Goal: Transaction & Acquisition: Purchase product/service

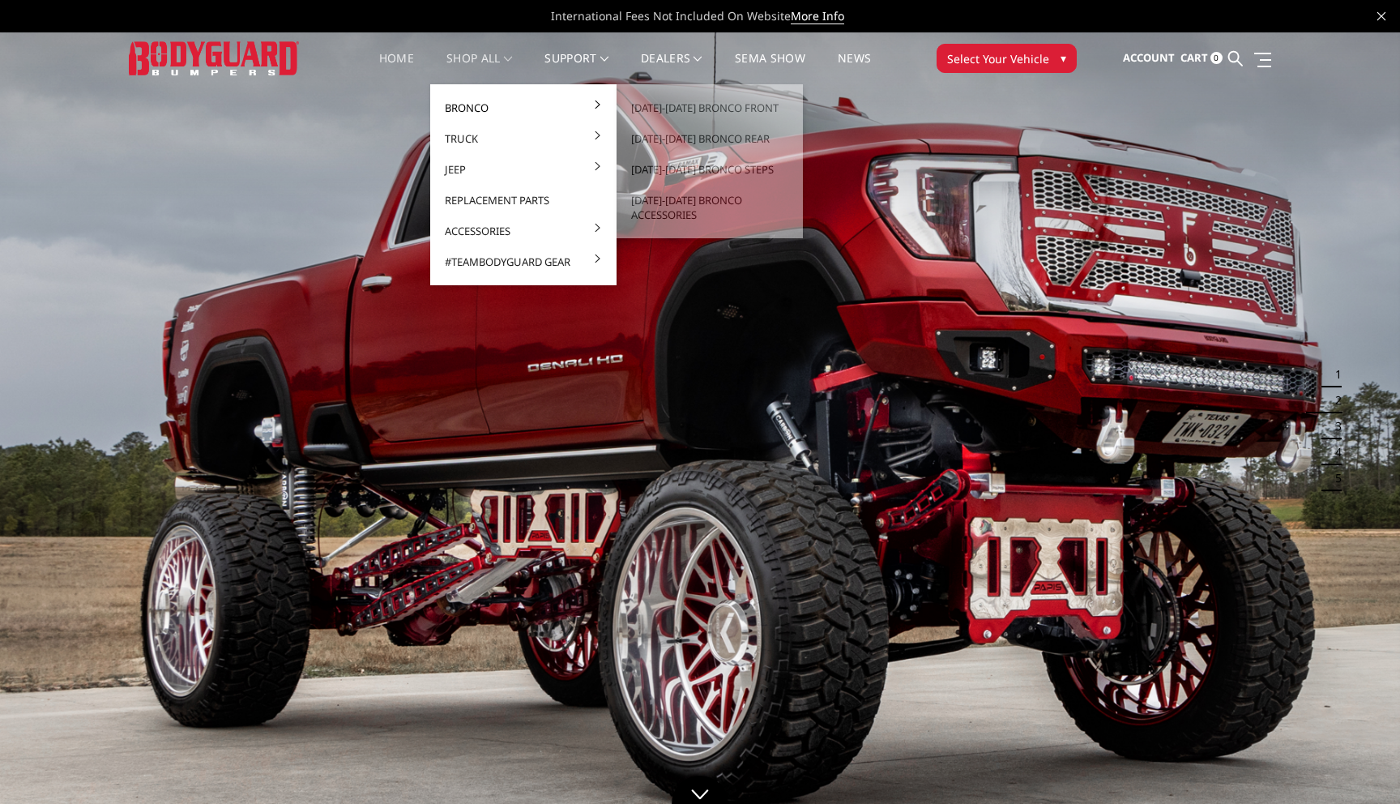
click at [480, 97] on link "Bronco" at bounding box center [523, 107] width 173 height 31
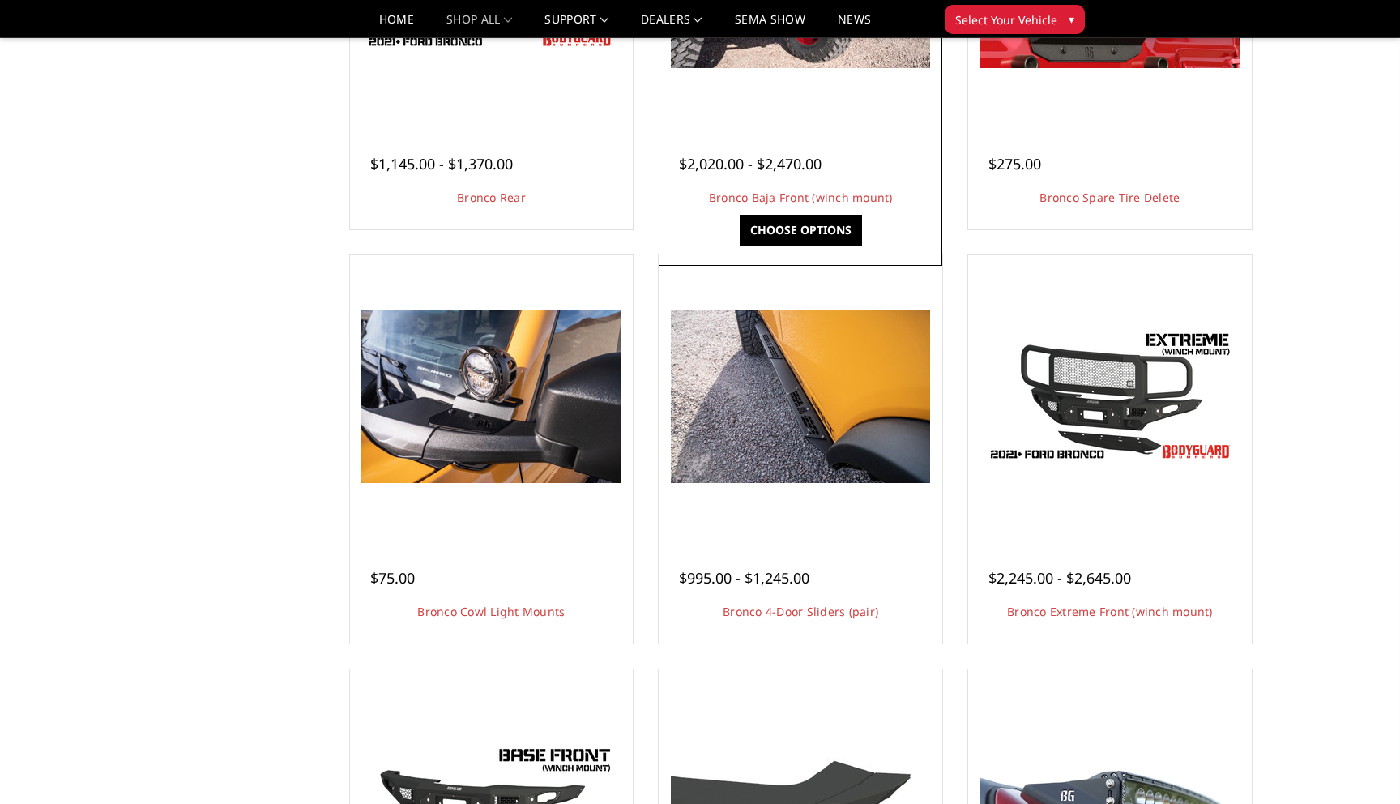
scroll to position [1406, 0]
click at [796, 227] on link "Choose Options" at bounding box center [801, 229] width 122 height 31
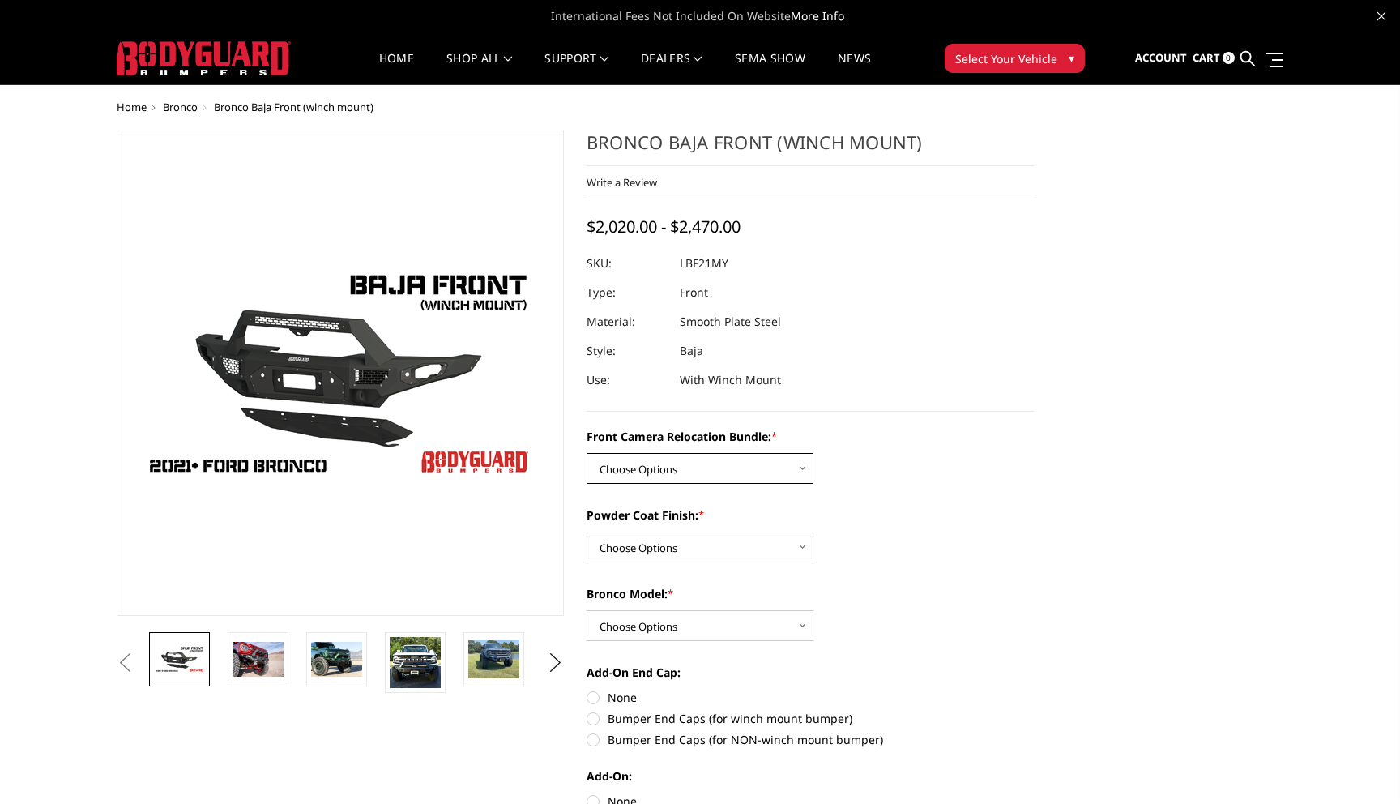
click at [775, 472] on select "Choose Options Without Front Camera Relocation With Front Camera Relocation (Ha…" at bounding box center [700, 468] width 227 height 31
select select "4016"
click at [587, 453] on select "Choose Options Without Front Camera Relocation With Front Camera Relocation (Ha…" at bounding box center [700, 468] width 227 height 31
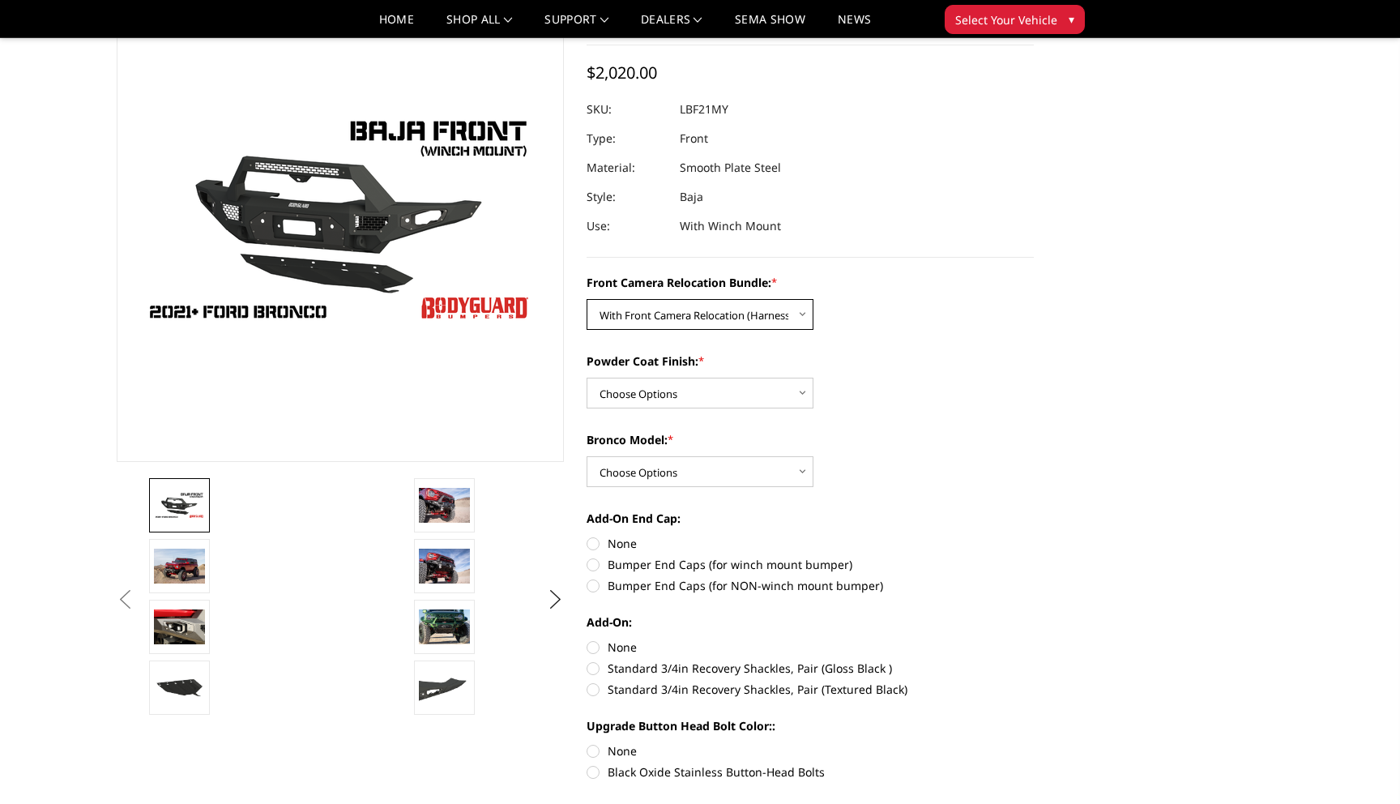
scroll to position [125, 0]
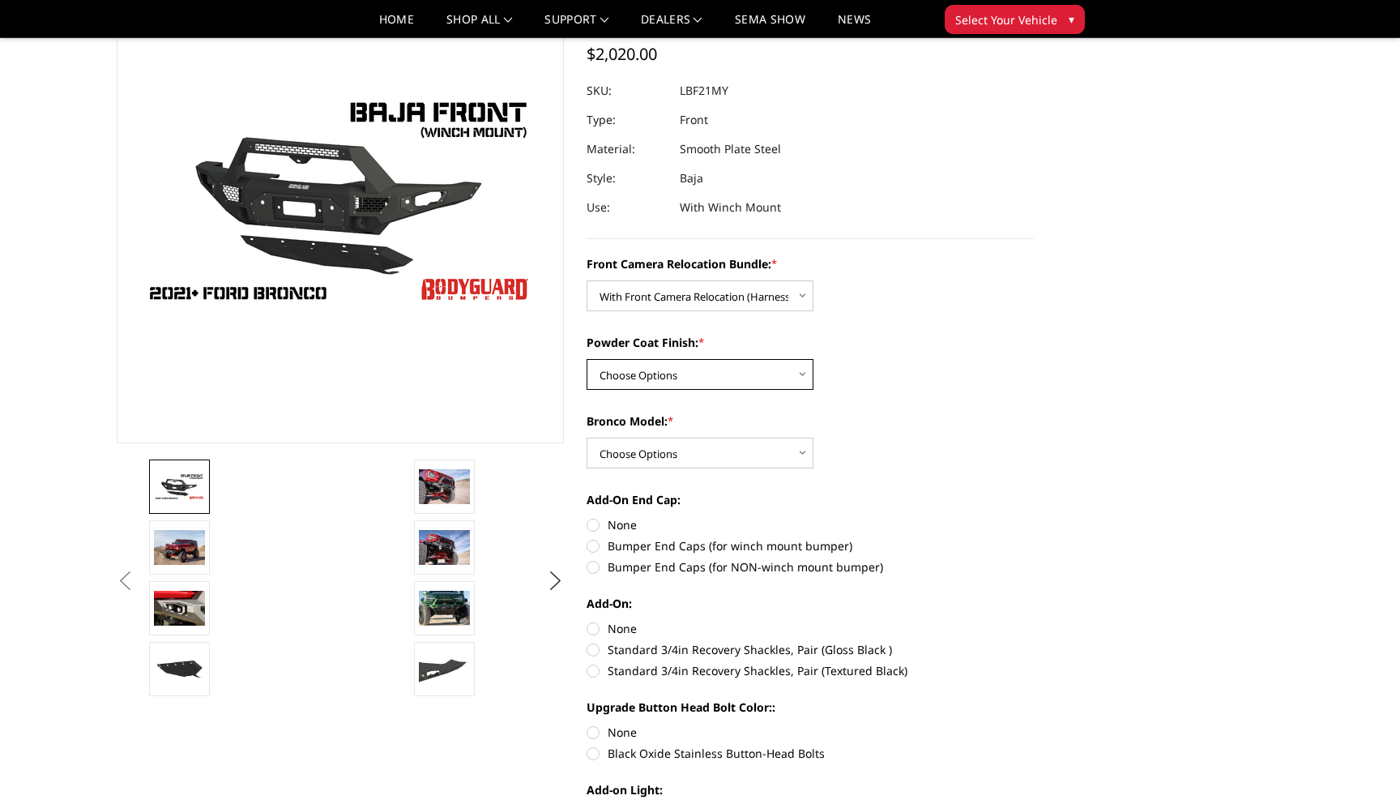
click at [737, 382] on select "Choose Options Textured Black Powder Coat Bare Metal" at bounding box center [700, 374] width 227 height 31
select select "4015"
click at [587, 359] on select "Choose Options Textured Black Powder Coat Bare Metal" at bounding box center [700, 374] width 227 height 31
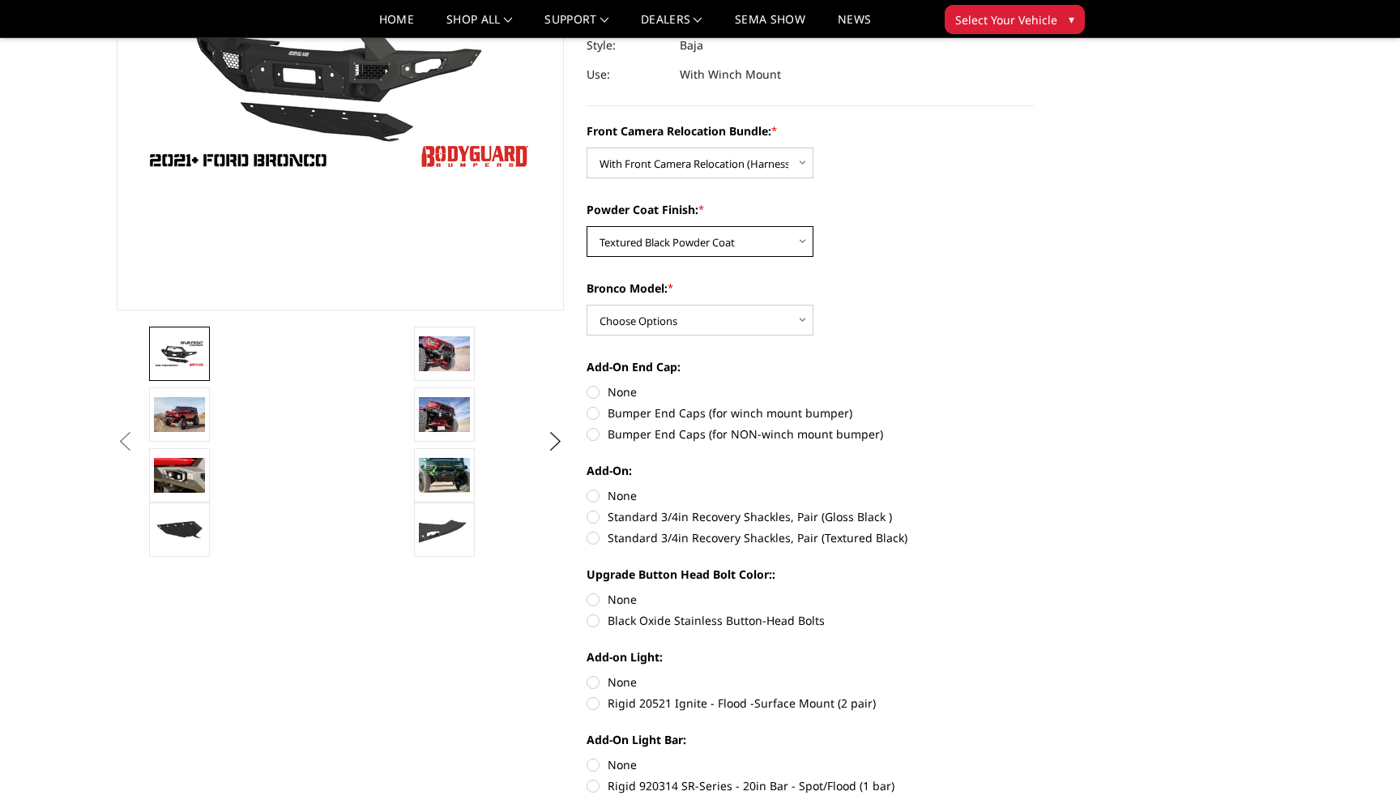
scroll to position [263, 0]
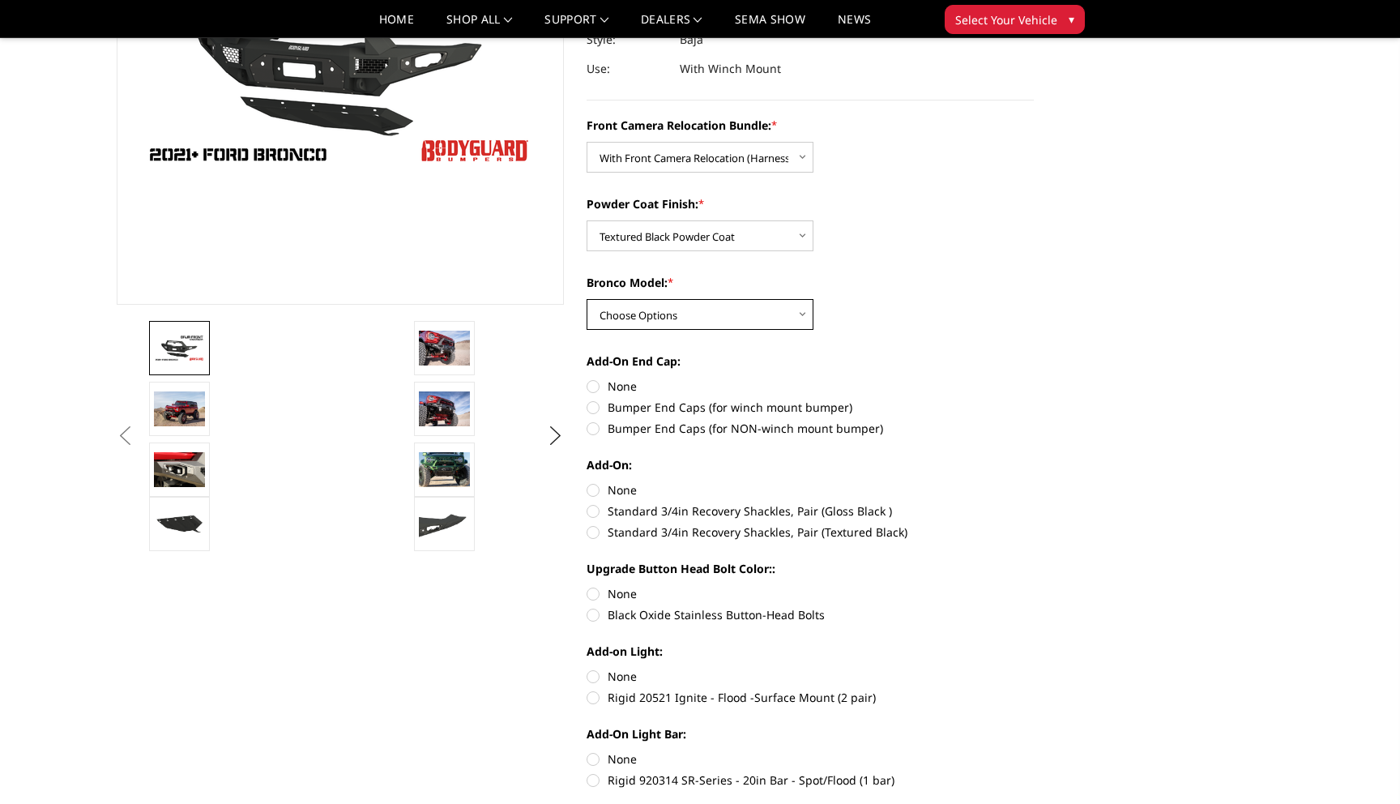
click at [750, 322] on select "Choose Options Raptor Base/Badlands/Wildtrak/etc." at bounding box center [700, 314] width 227 height 31
select select "4013"
click at [587, 299] on select "Choose Options Raptor Base/Badlands/Wildtrak/etc." at bounding box center [700, 314] width 227 height 31
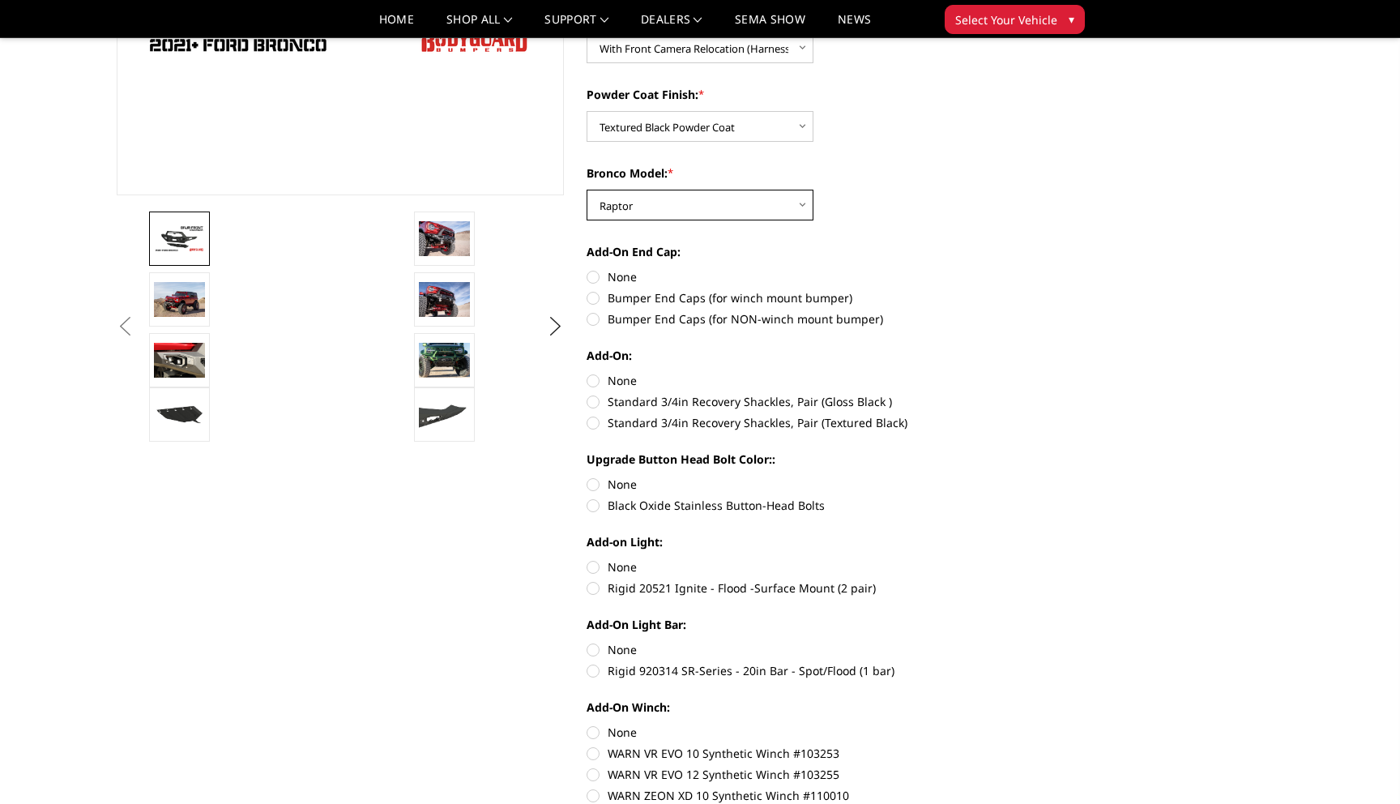
scroll to position [381, 0]
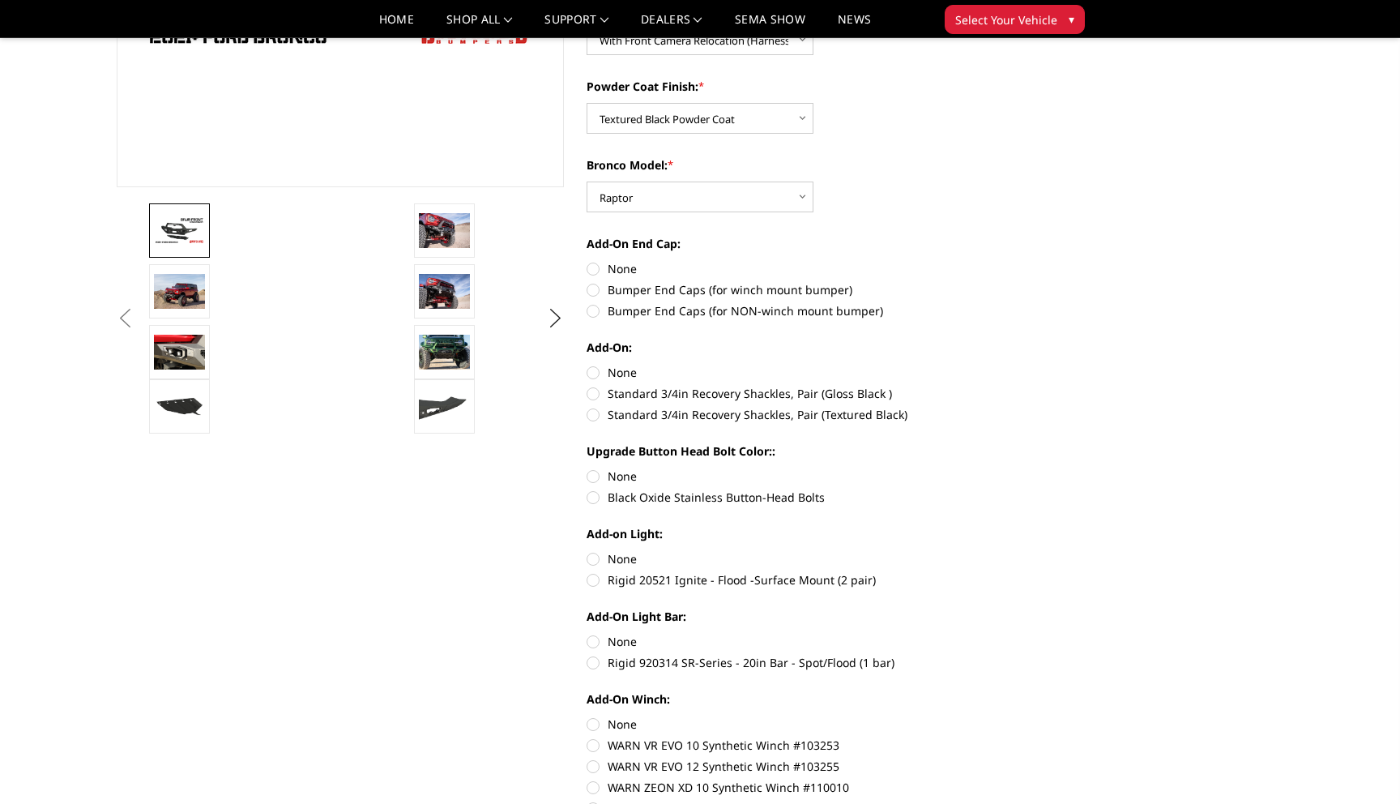
click at [599, 292] on label "Bumper End Caps (for winch mount bumper)" at bounding box center [810, 289] width 447 height 17
click at [1034, 261] on input "Bumper End Caps (for winch mount bumper)" at bounding box center [1034, 260] width 1 height 1
radio input "true"
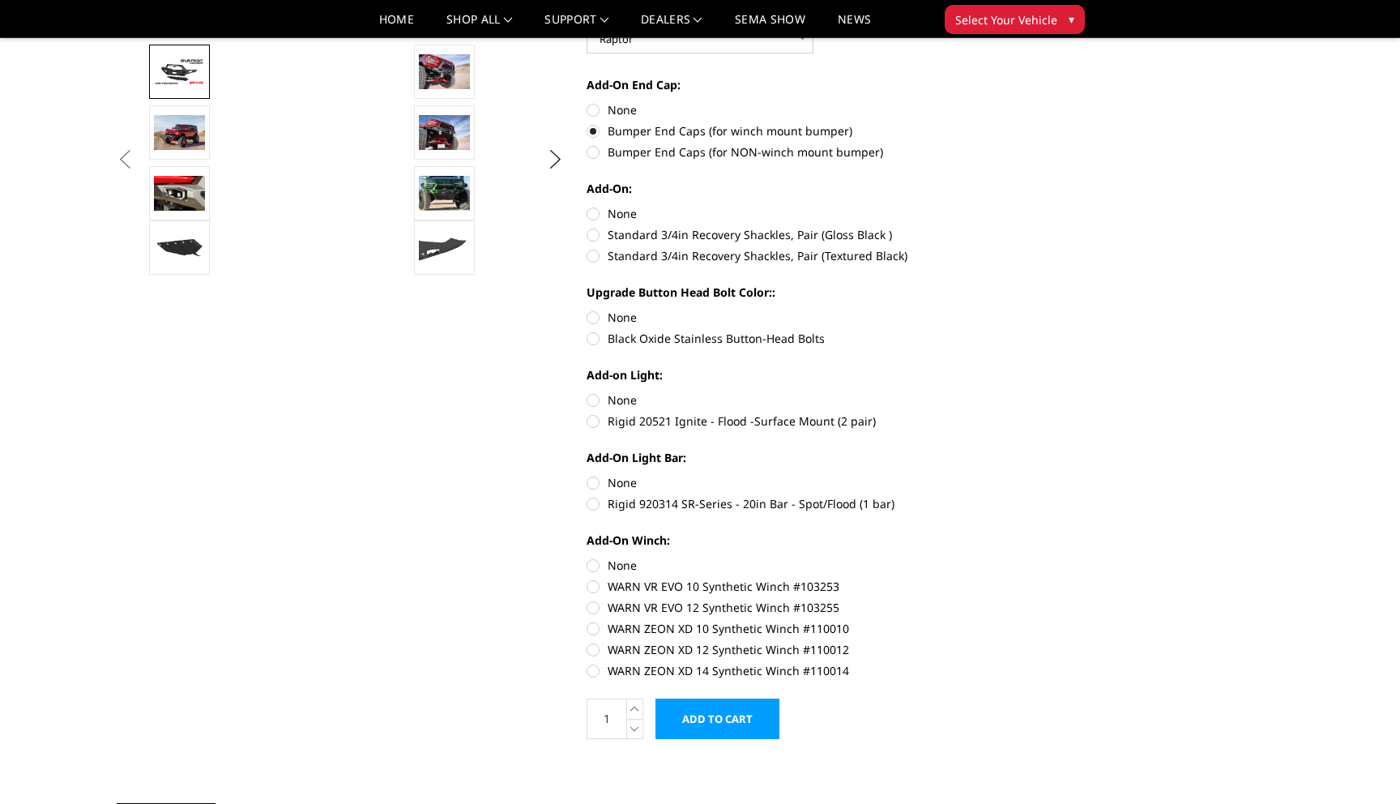
scroll to position [541, 0]
click at [599, 254] on label "Standard 3/4in Recovery Shackles, Pair (Textured Black)" at bounding box center [810, 253] width 447 height 17
click at [1034, 225] on input "Standard 3/4in Recovery Shackles, Pair (Textured Black)" at bounding box center [1034, 224] width 1 height 1
radio input "true"
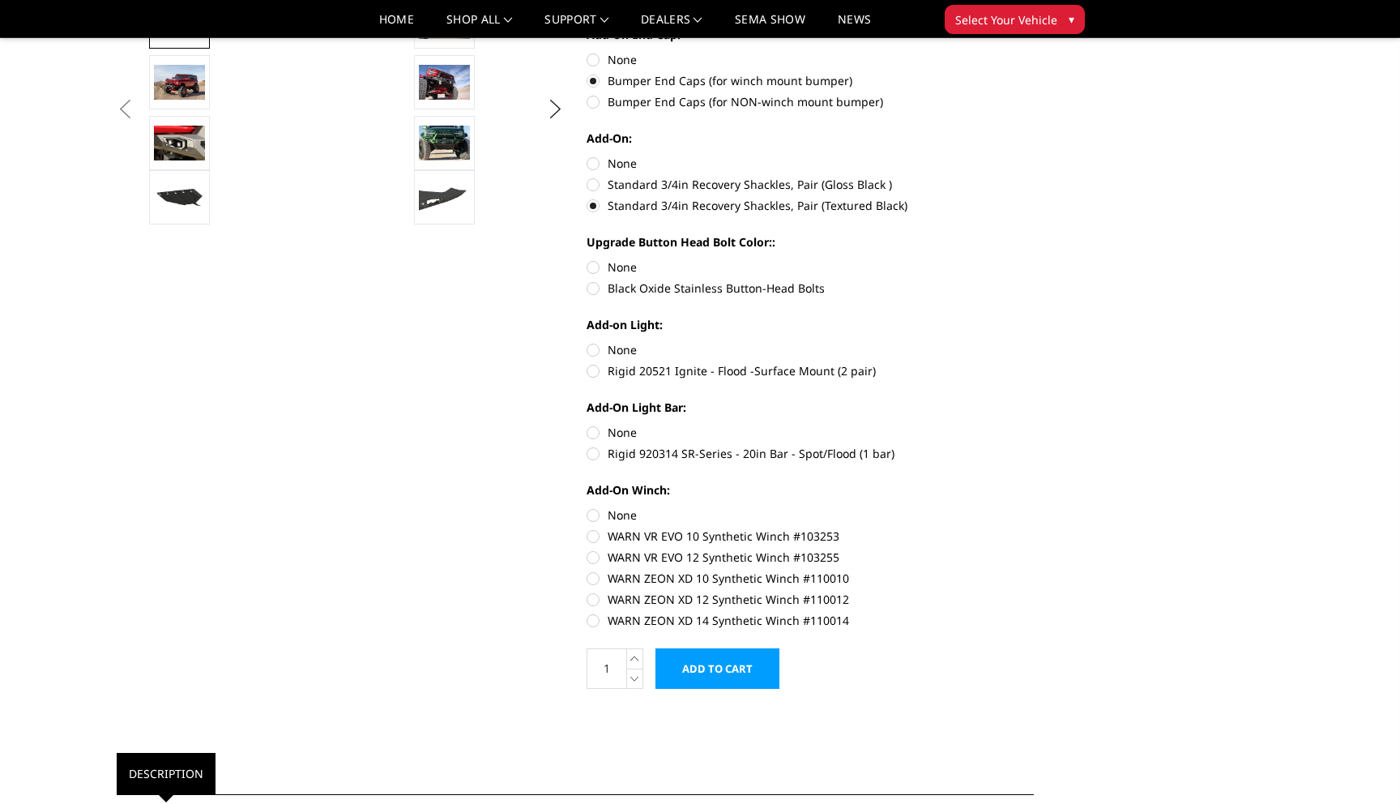
scroll to position [600, 0]
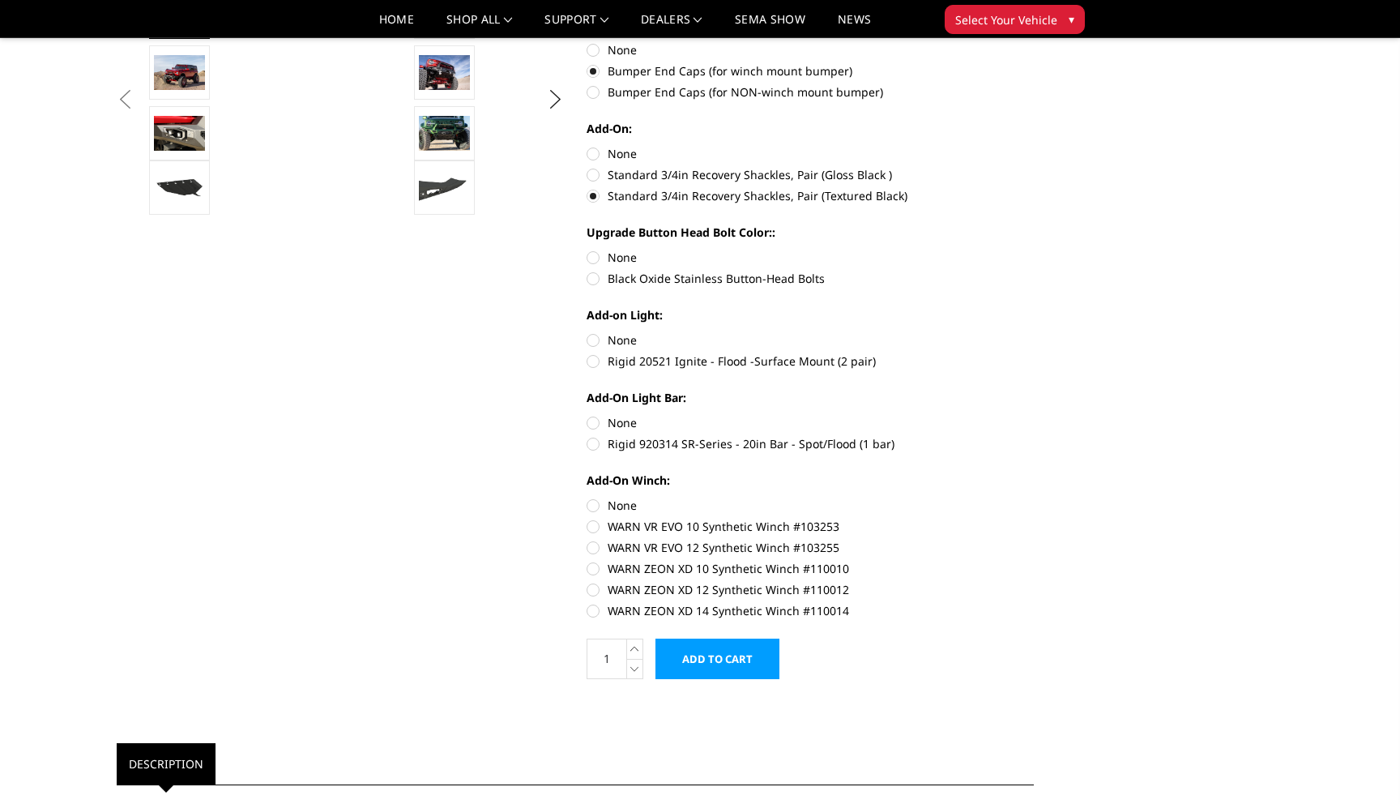
click at [594, 279] on label "Black Oxide Stainless Button-Head Bolts" at bounding box center [810, 278] width 447 height 17
click at [1034, 250] on input "Black Oxide Stainless Button-Head Bolts" at bounding box center [1034, 249] width 1 height 1
radio input "true"
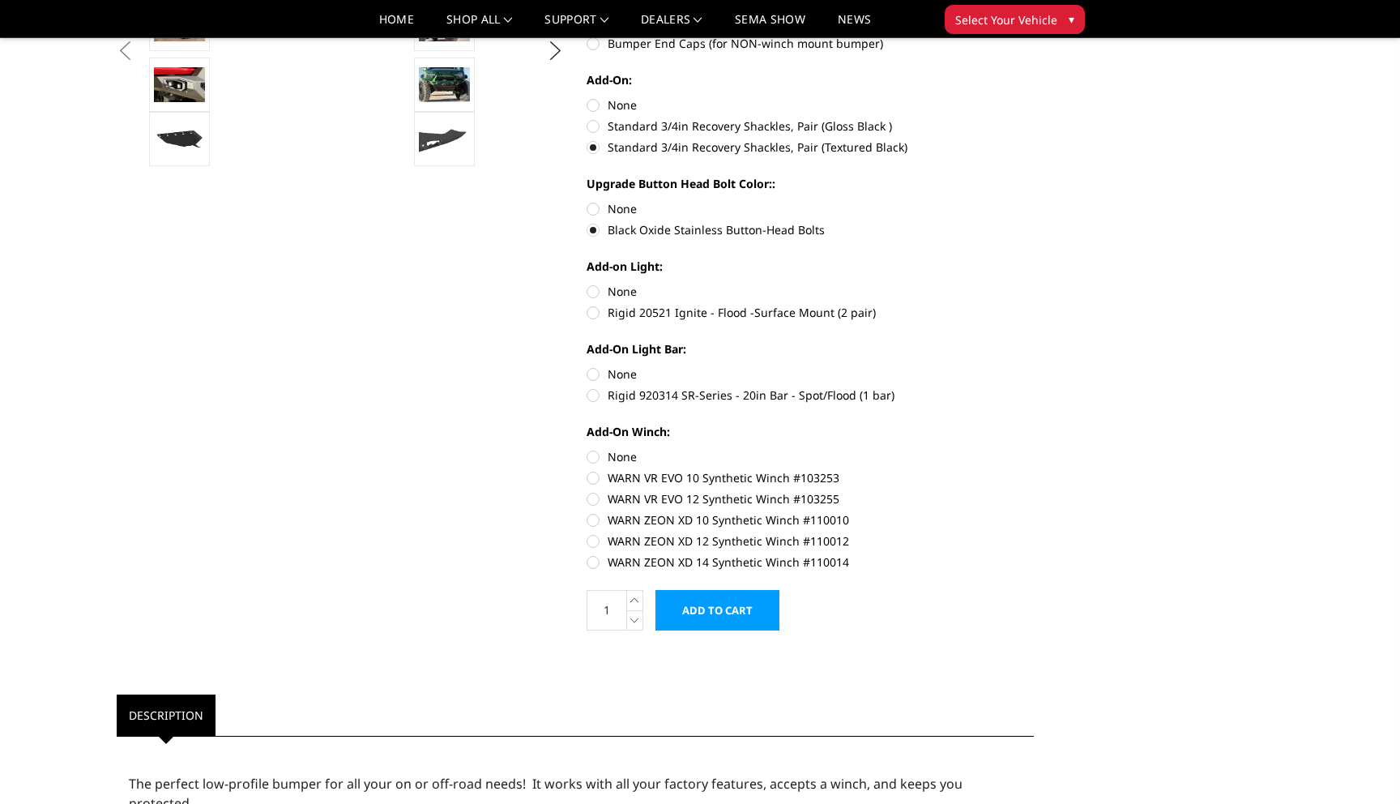
scroll to position [650, 0]
click at [594, 313] on label "Rigid 20521 Ignite - Flood -Surface Mount (2 pair)" at bounding box center [810, 310] width 447 height 17
click at [1034, 282] on input "Rigid 20521 Ignite - Flood -Surface Mount (2 pair)" at bounding box center [1034, 281] width 1 height 1
radio input "true"
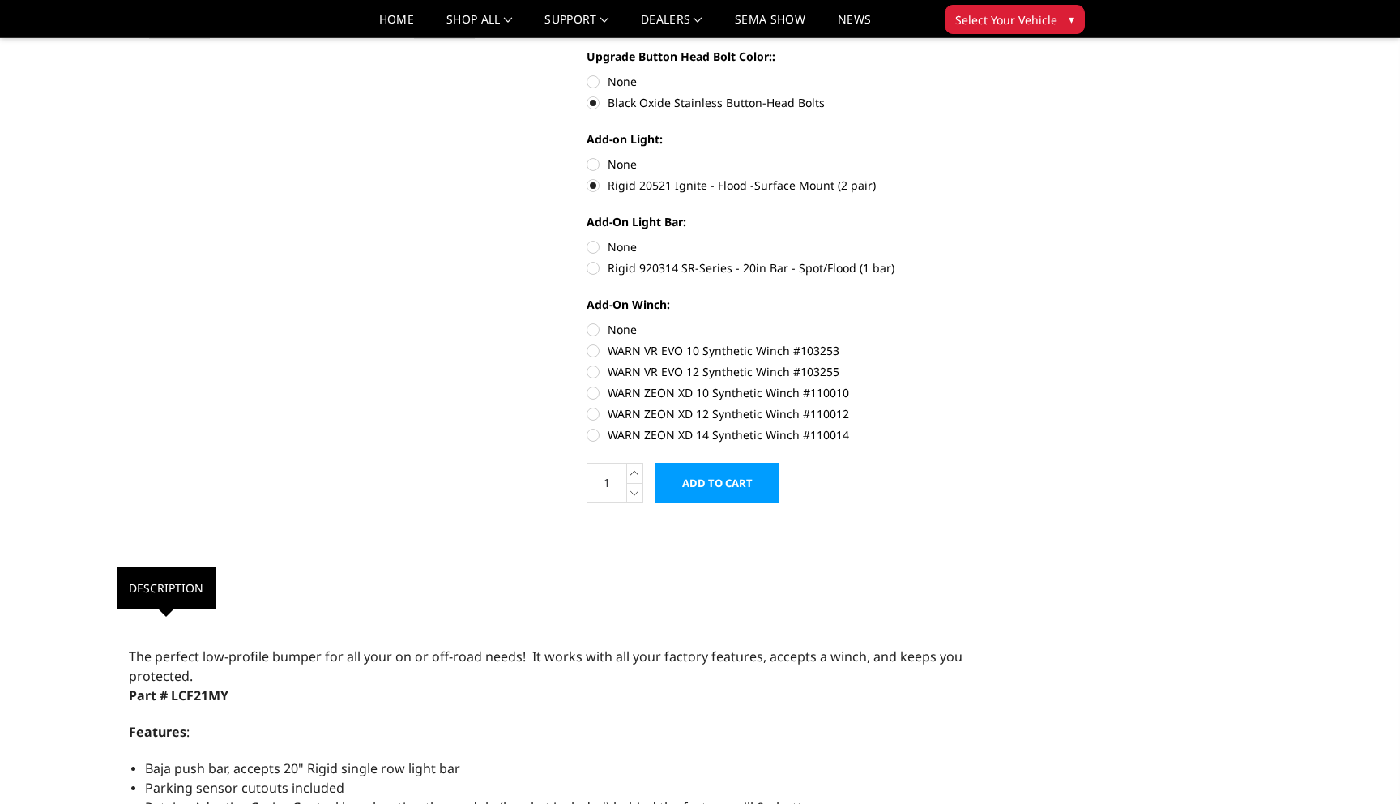
scroll to position [780, 0]
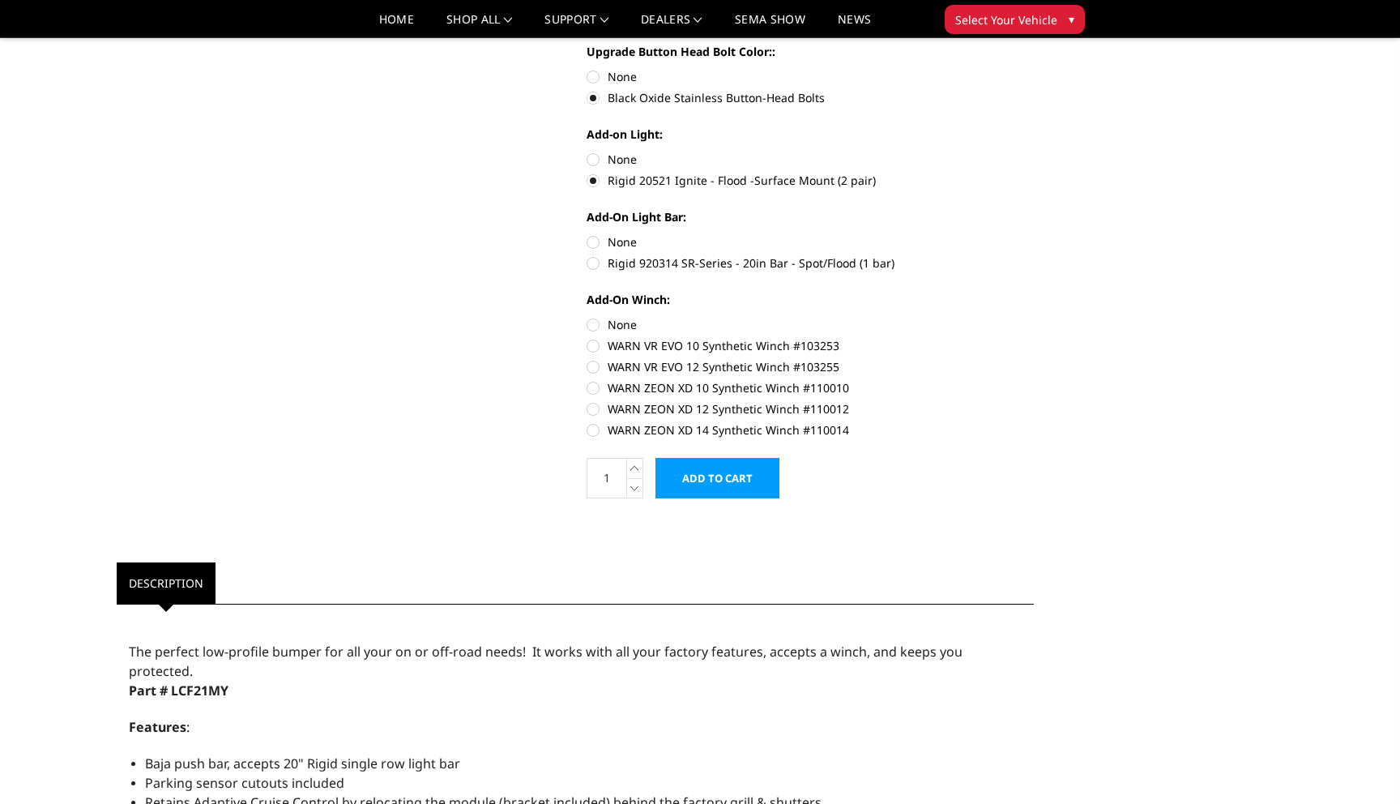
click at [595, 160] on label "None" at bounding box center [810, 159] width 447 height 17
click at [587, 151] on input "None" at bounding box center [587, 151] width 1 height 1
radio input "true"
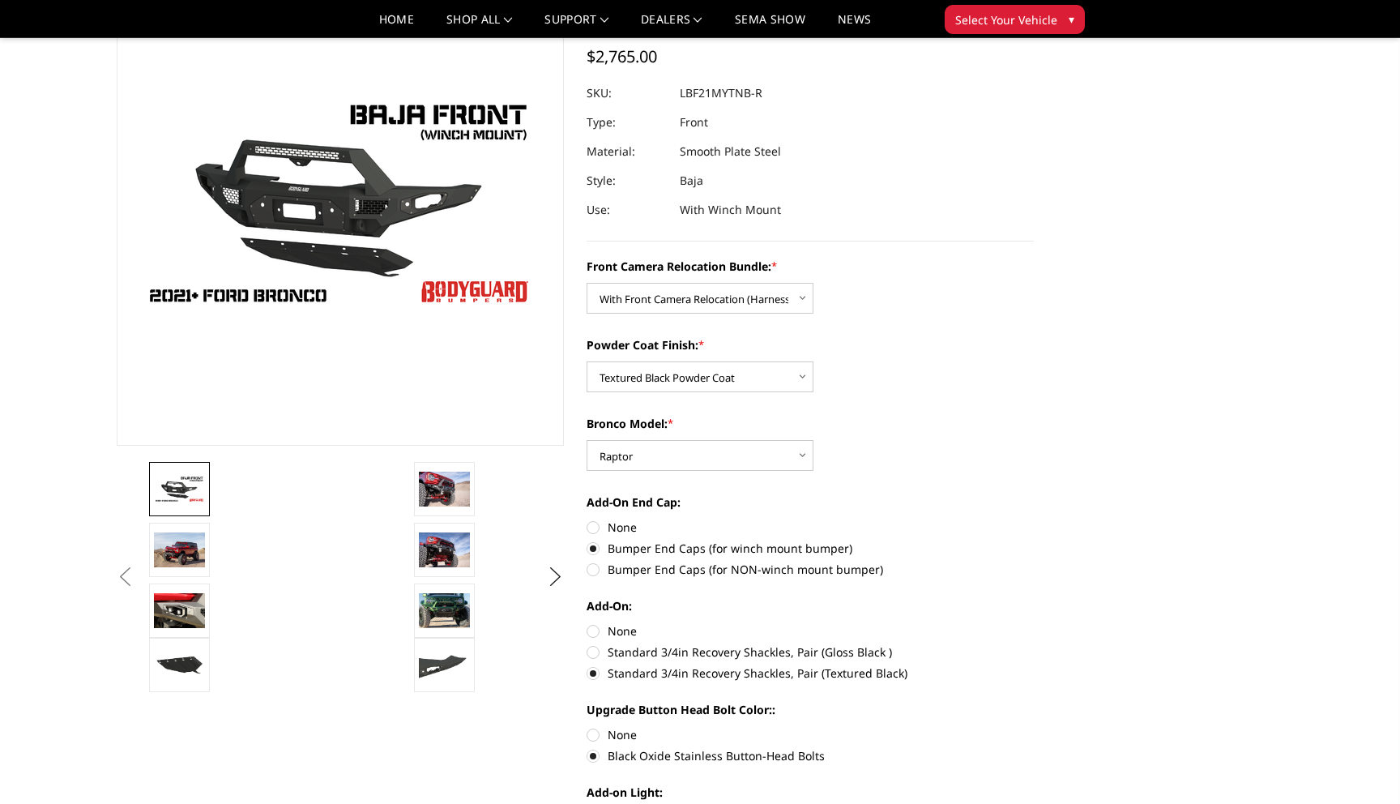
scroll to position [146, 0]
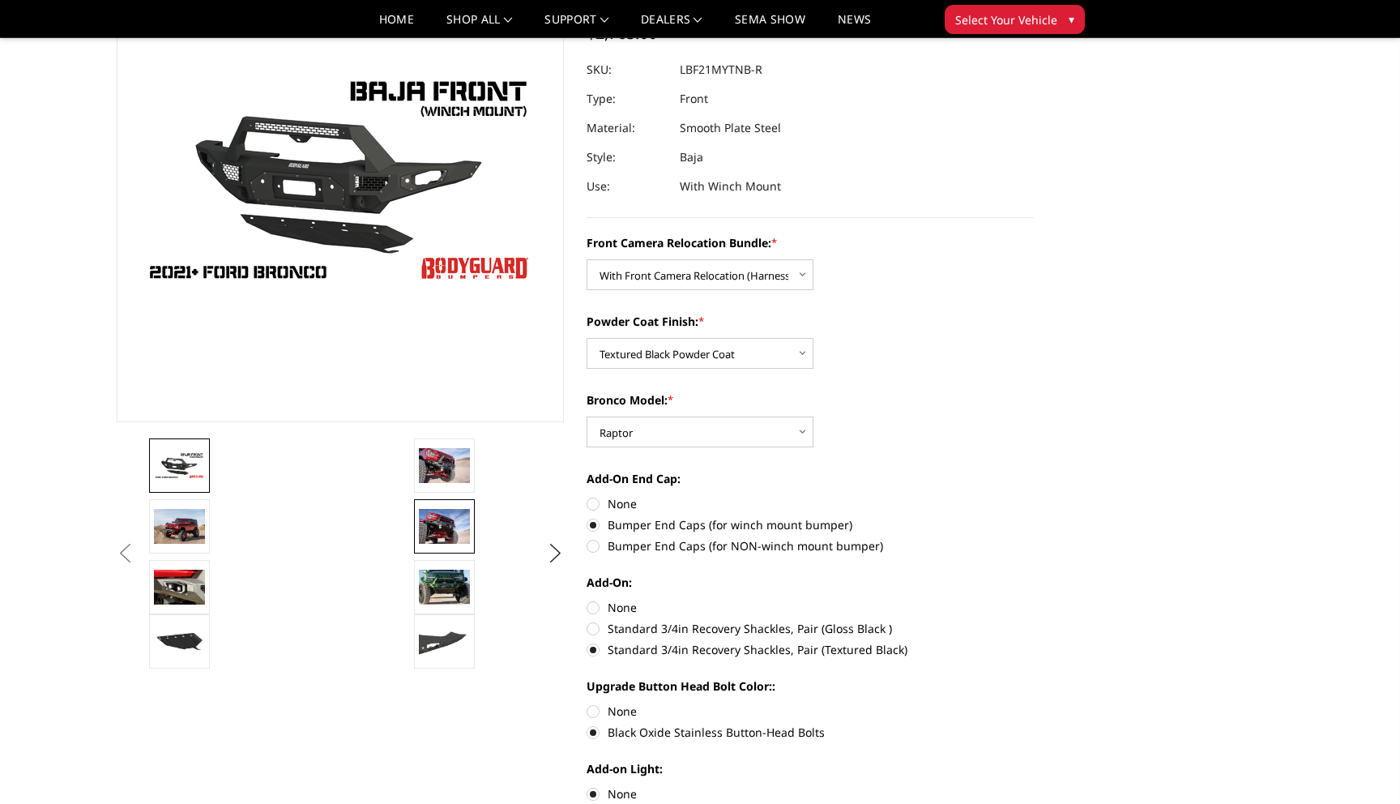
click at [444, 531] on img at bounding box center [444, 526] width 51 height 34
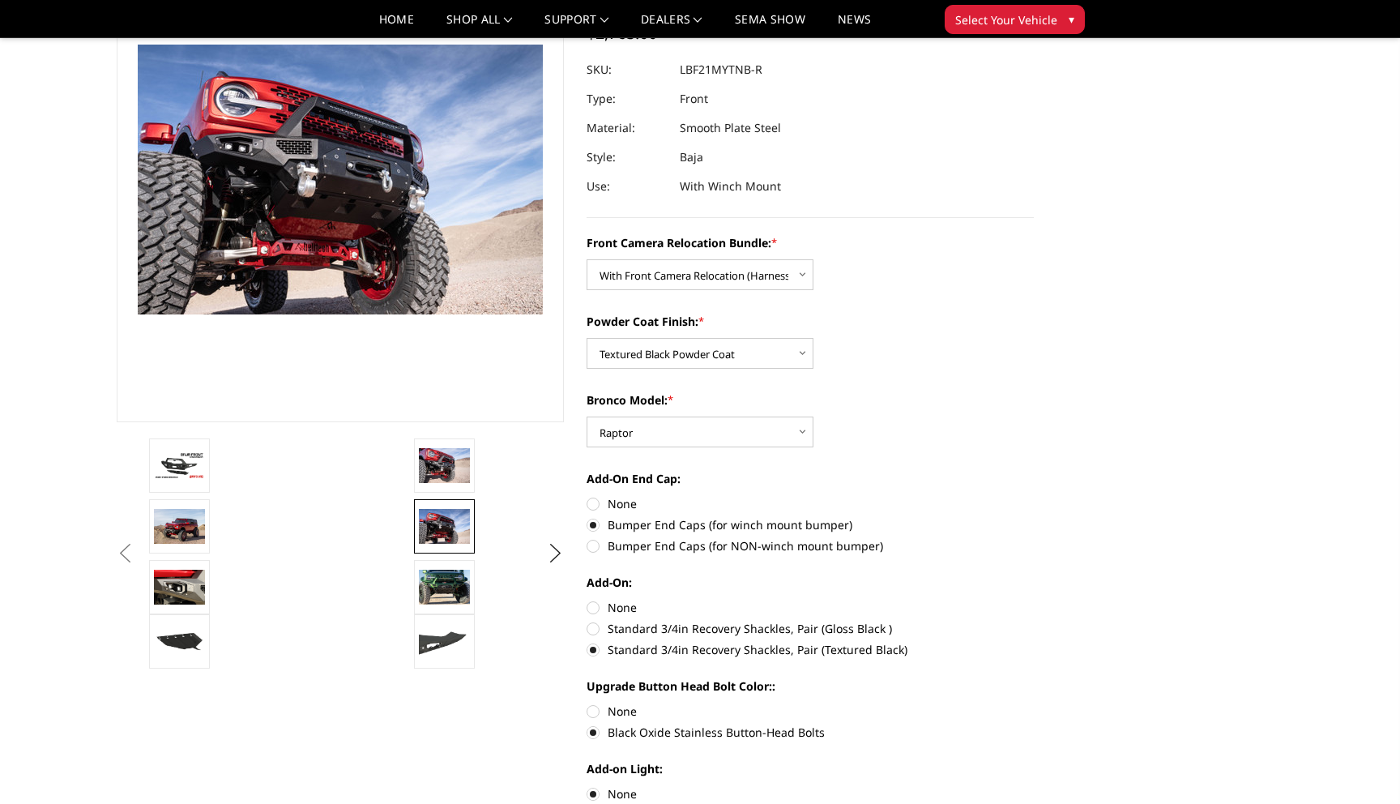
scroll to position [125, 0]
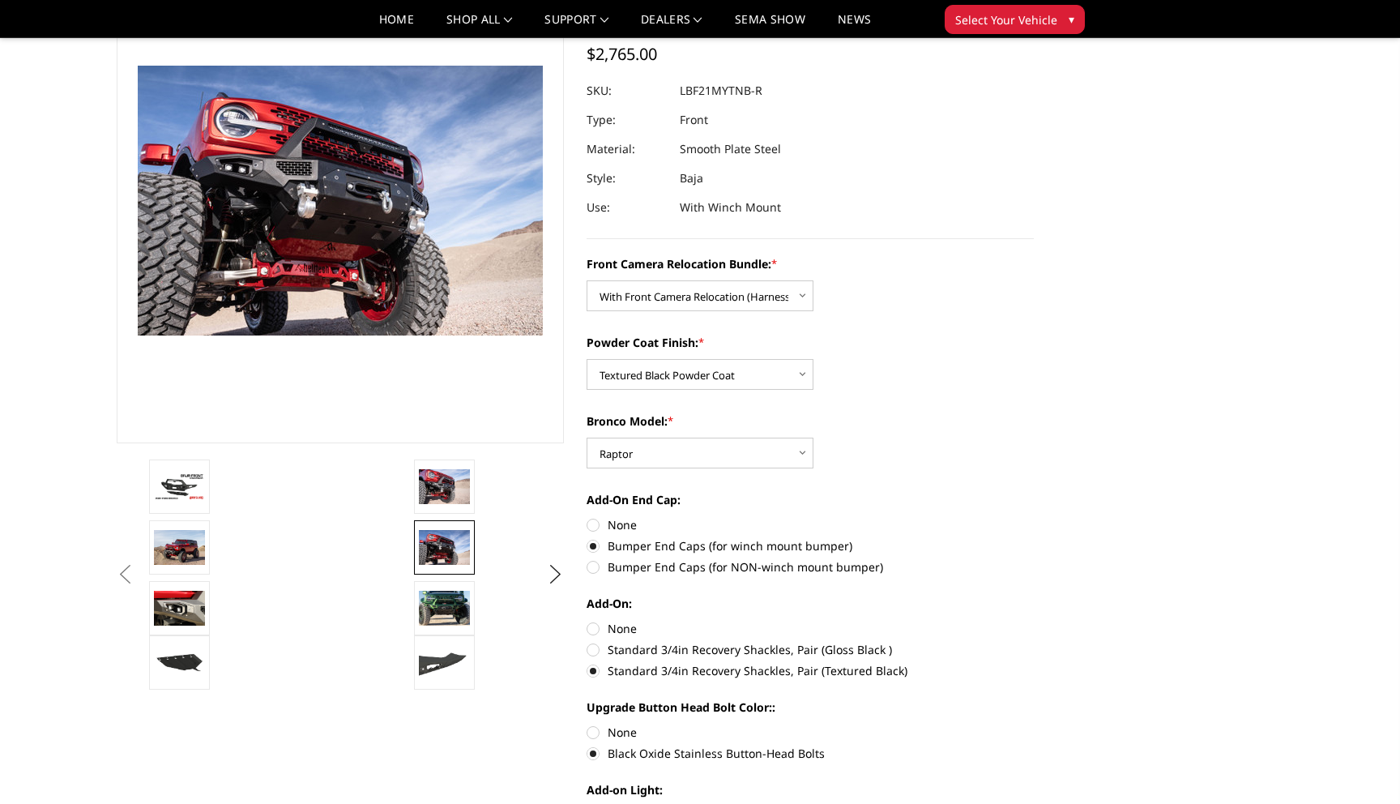
click at [449, 577] on li at bounding box center [542, 550] width 265 height 61
click at [448, 625] on link at bounding box center [444, 608] width 61 height 54
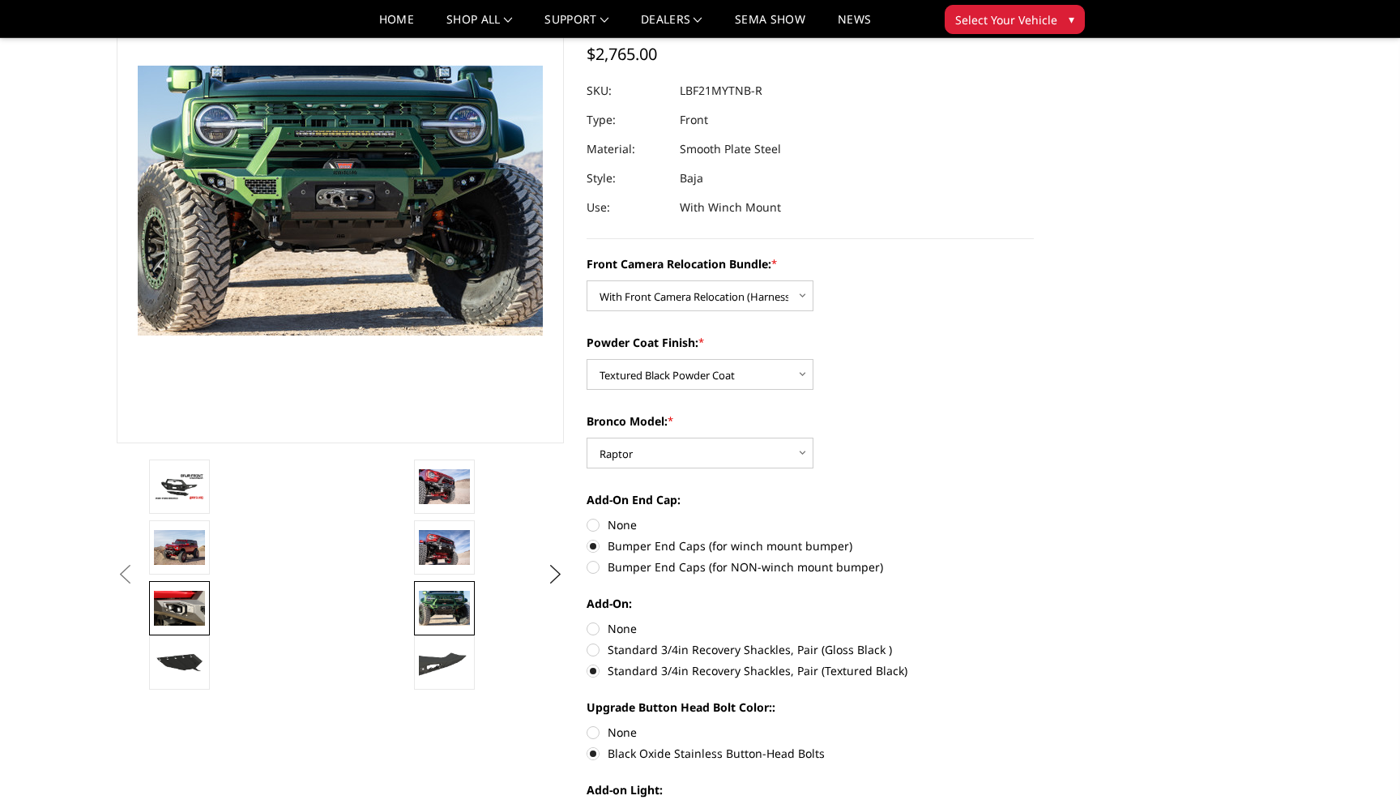
click at [173, 606] on img at bounding box center [179, 608] width 51 height 34
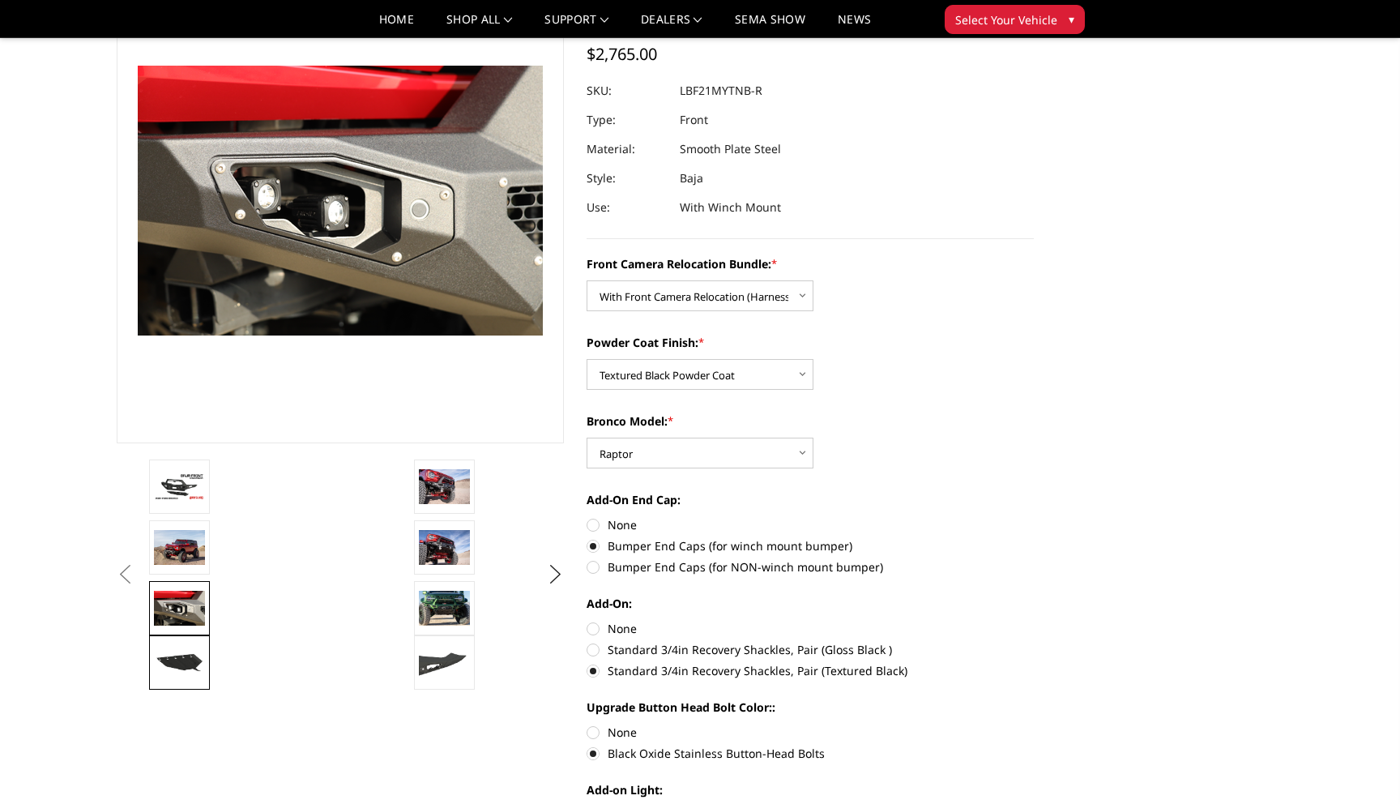
click at [174, 651] on img at bounding box center [179, 662] width 51 height 29
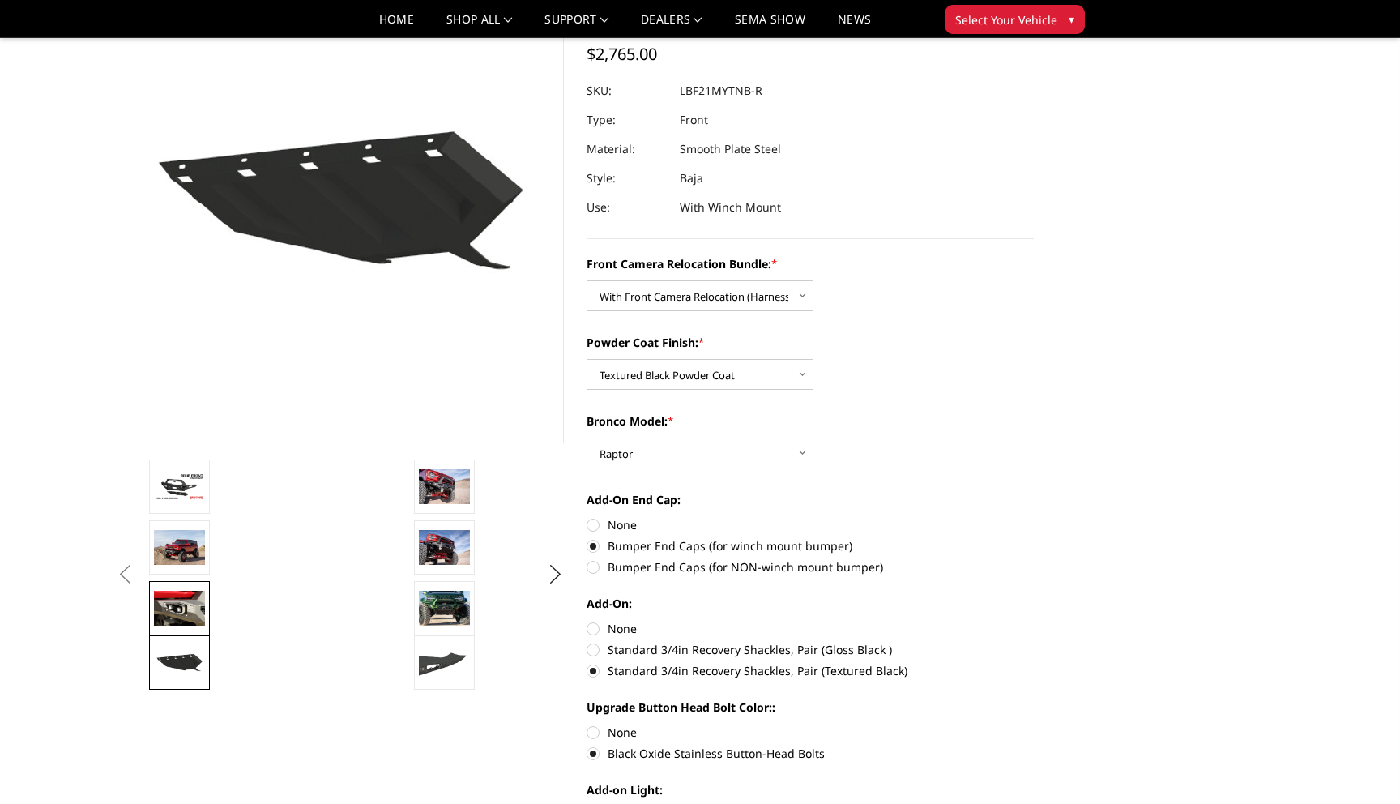
click at [177, 591] on img at bounding box center [179, 608] width 51 height 34
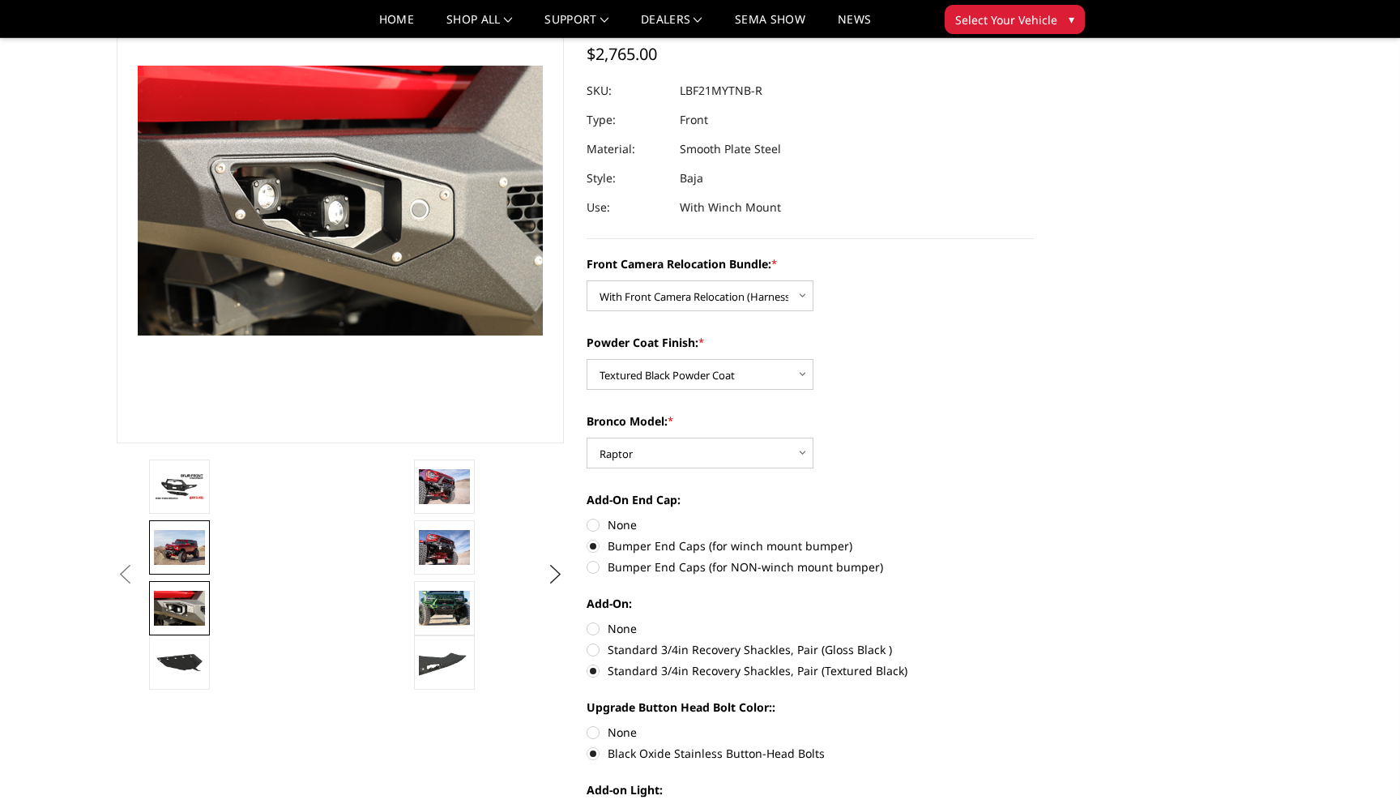
click at [178, 557] on img at bounding box center [179, 547] width 51 height 34
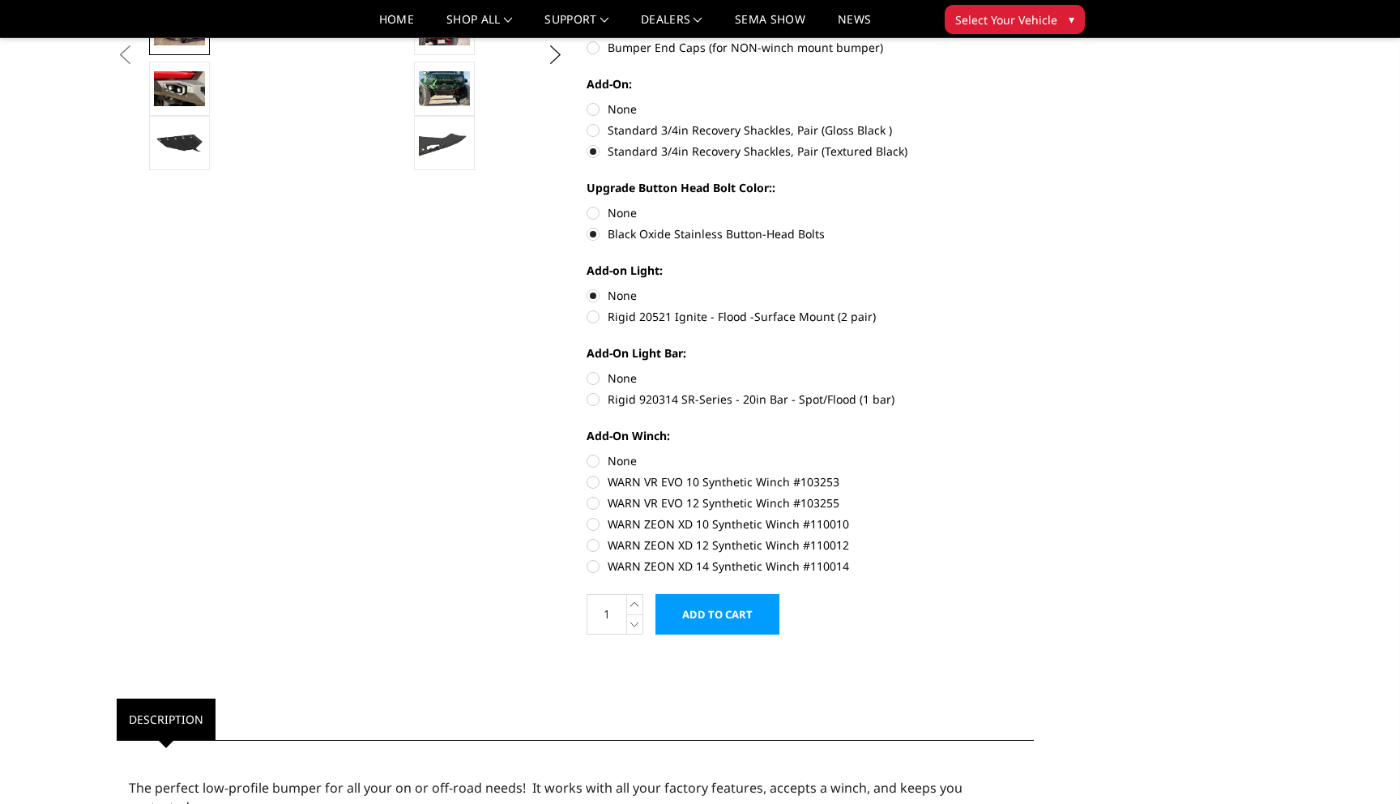
scroll to position [645, 0]
click at [593, 517] on label "WARN ZEON XD 10 Synthetic Winch #110010" at bounding box center [810, 522] width 447 height 17
click at [1034, 494] on input "WARN ZEON XD 10 Synthetic Winch #110010" at bounding box center [1034, 493] width 1 height 1
radio input "true"
click at [598, 485] on label "WARN VR EVO 10 Synthetic Winch #103253" at bounding box center [810, 480] width 447 height 17
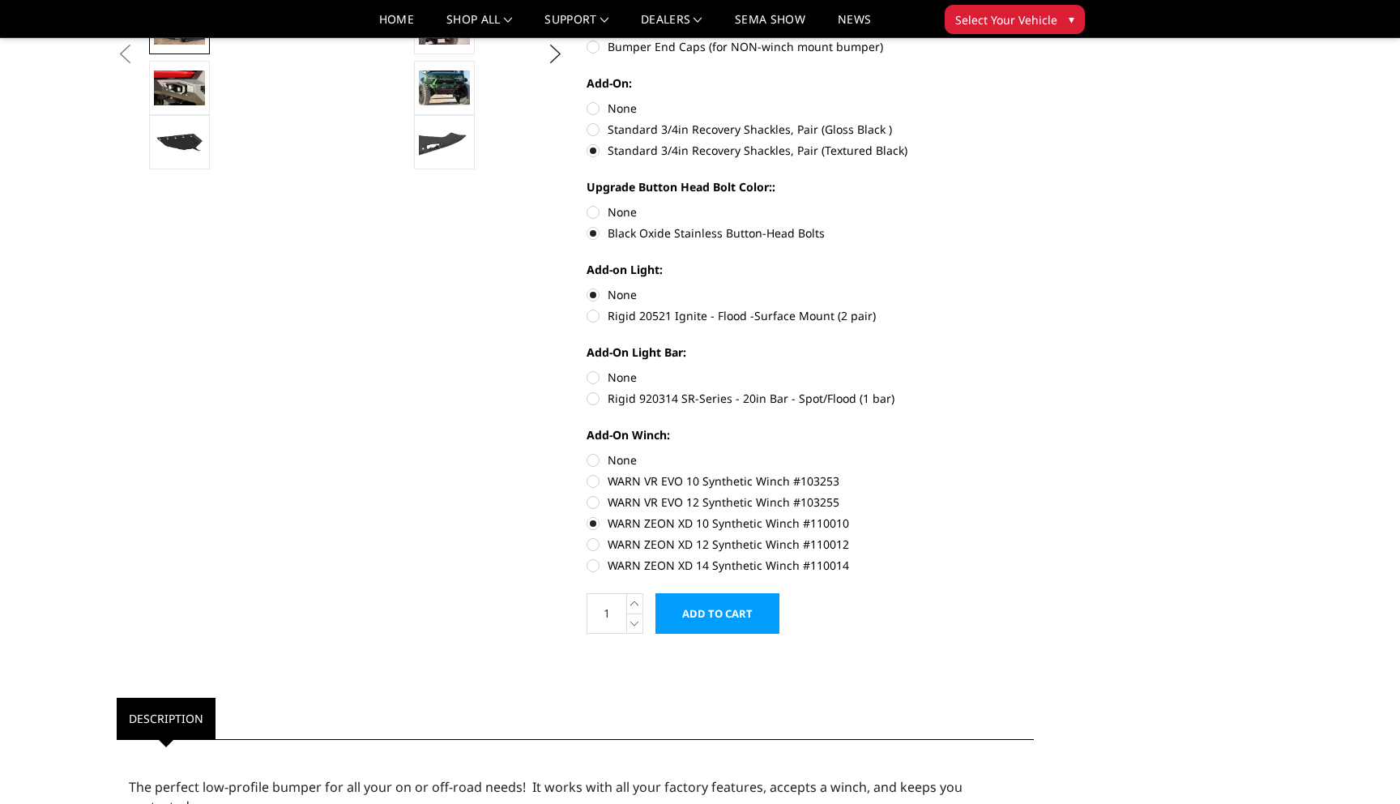
click at [1034, 452] on input "WARN VR EVO 10 Synthetic Winch #103253" at bounding box center [1034, 451] width 1 height 1
radio input "true"
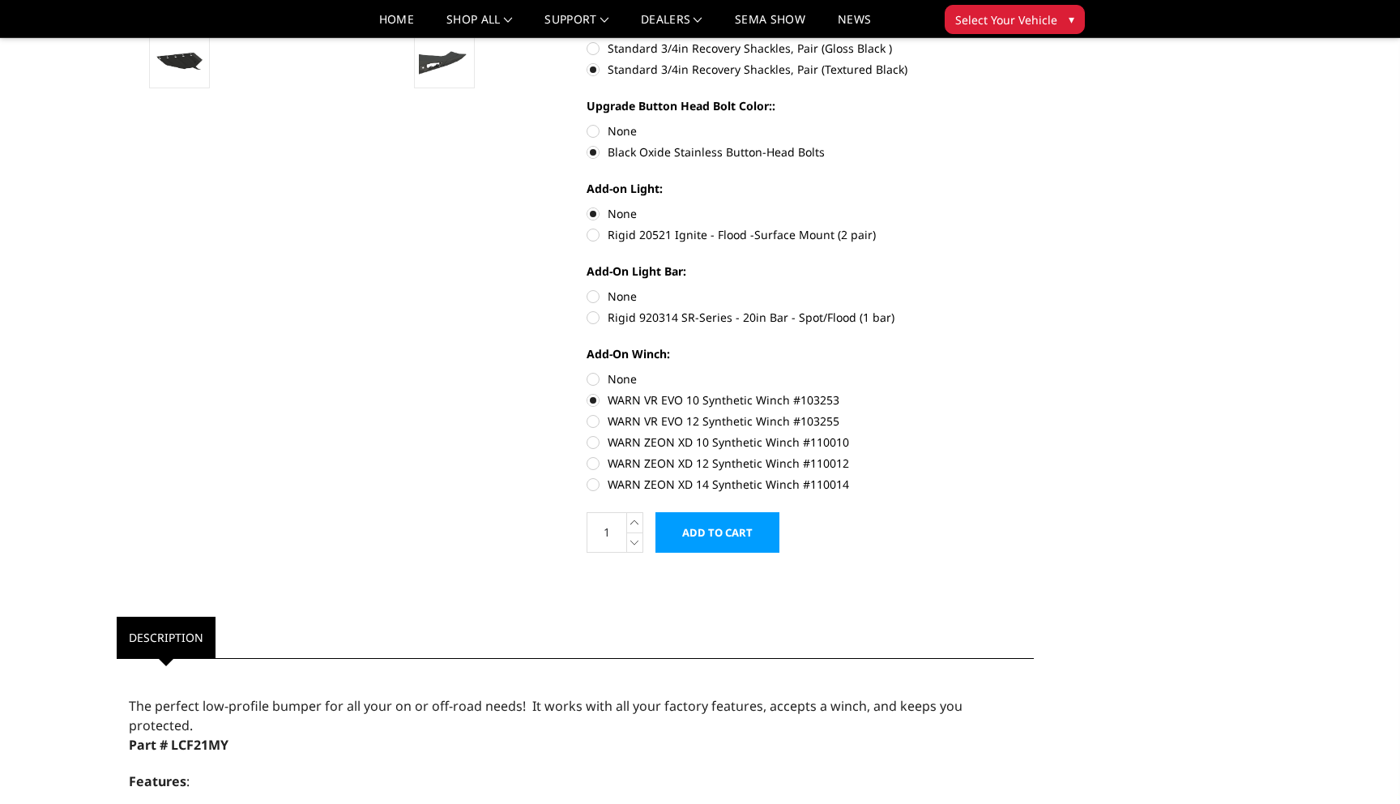
scroll to position [728, 0]
click at [592, 424] on label "WARN VR EVO 12 Synthetic Winch #103255" at bounding box center [810, 419] width 447 height 17
click at [1034, 390] on input "WARN VR EVO 12 Synthetic Winch #103255" at bounding box center [1034, 390] width 1 height 1
radio input "true"
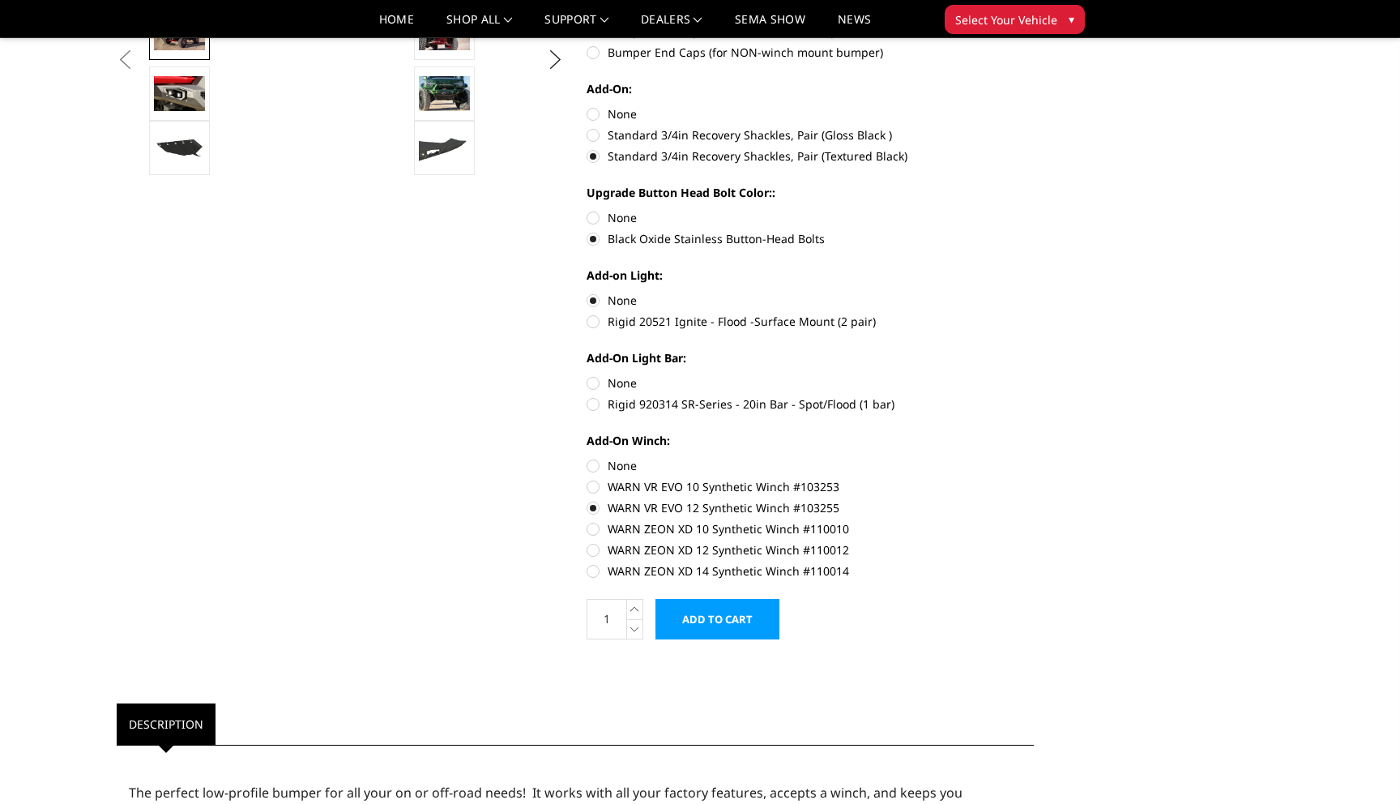
scroll to position [643, 0]
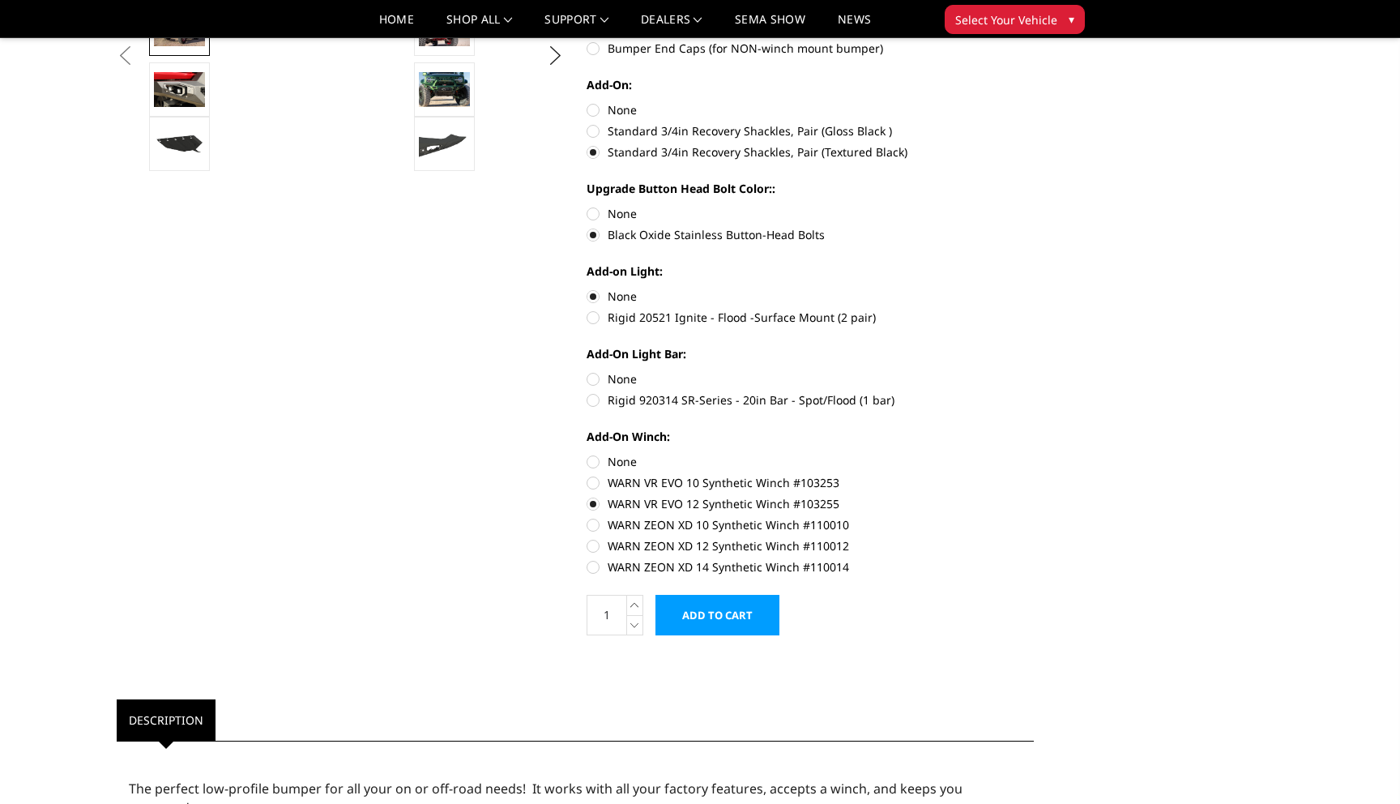
click at [593, 521] on label "WARN ZEON XD 10 Synthetic Winch #110010" at bounding box center [810, 524] width 447 height 17
click at [1034, 496] on input "WARN ZEON XD 10 Synthetic Winch #110010" at bounding box center [1034, 495] width 1 height 1
radio input "true"
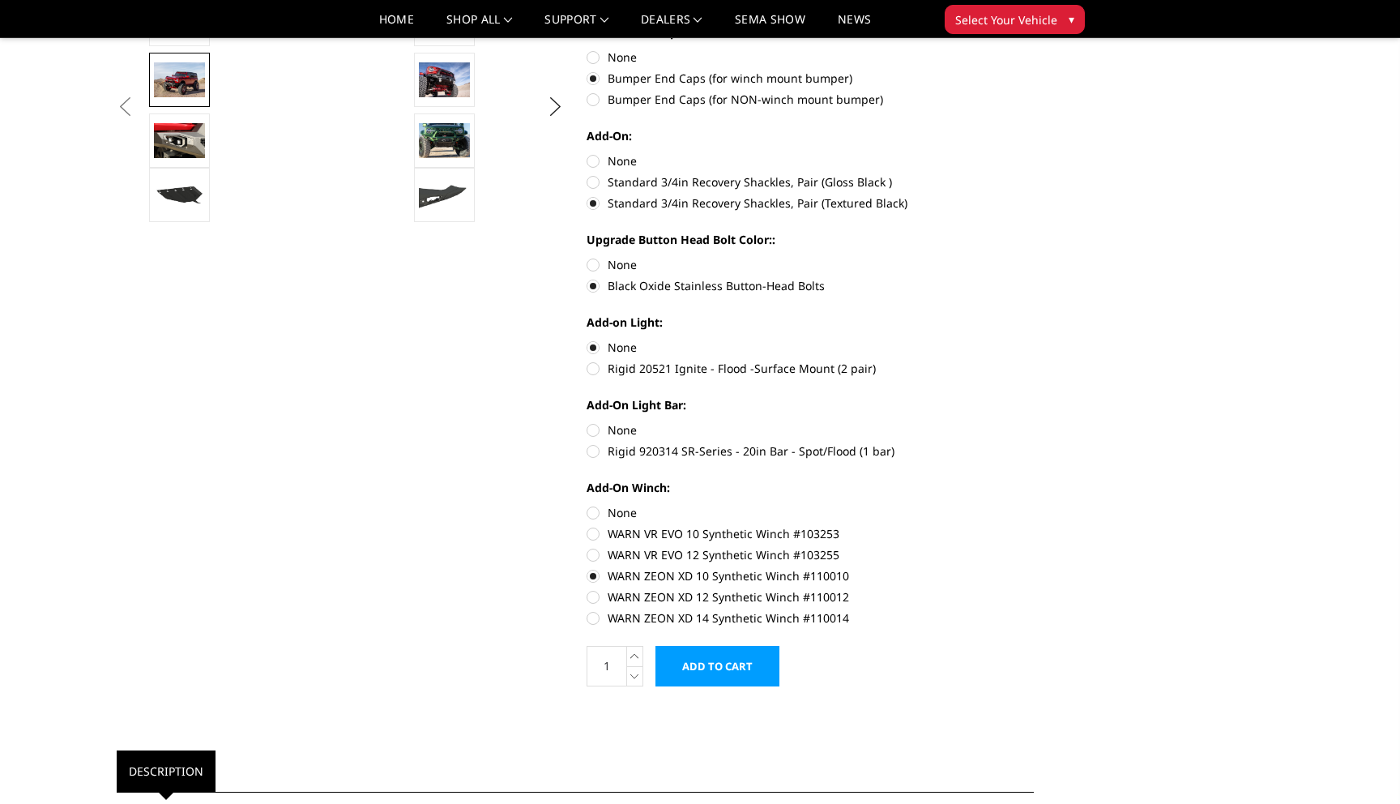
scroll to position [605, 0]
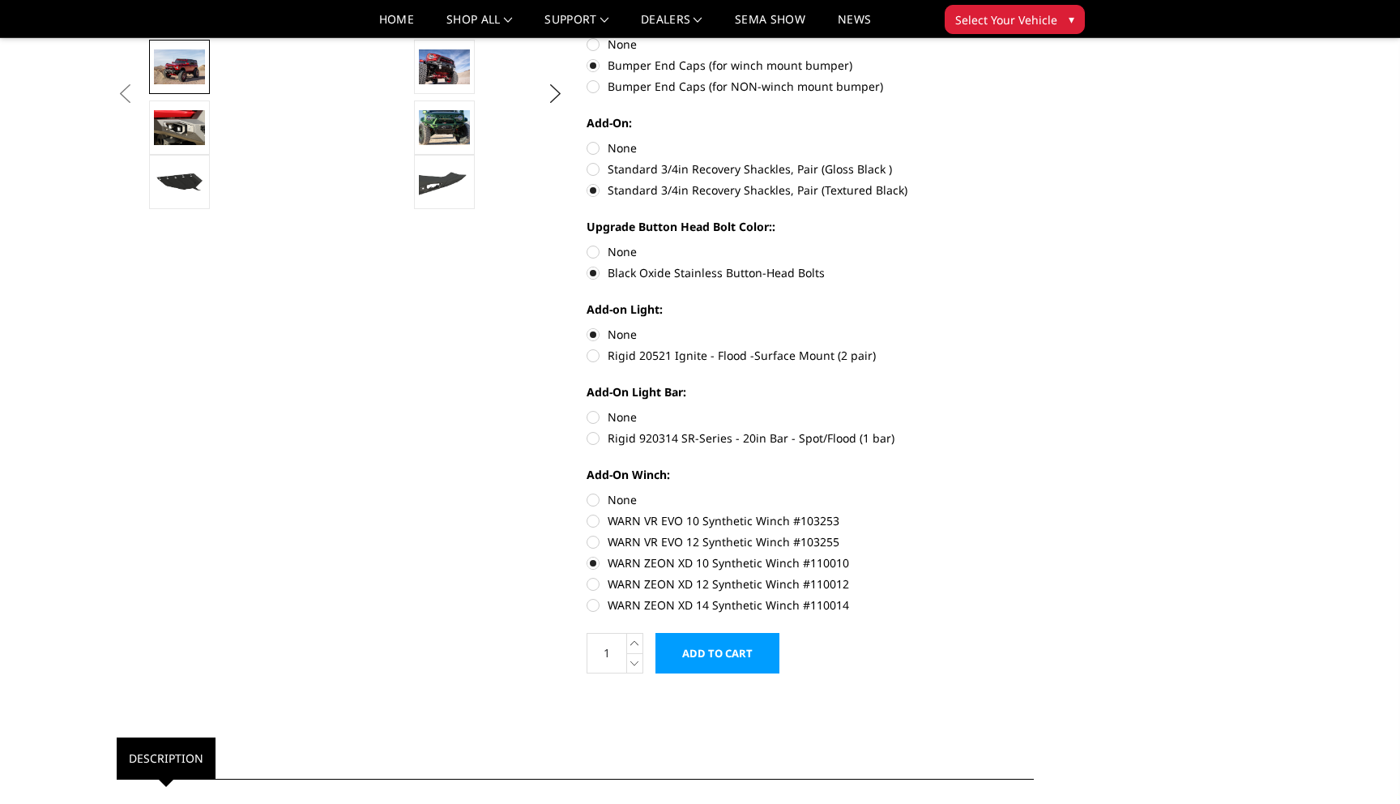
click at [593, 521] on label "WARN VR EVO 10 Synthetic Winch #103253" at bounding box center [810, 520] width 447 height 17
click at [1034, 492] on input "WARN VR EVO 10 Synthetic Winch #103253" at bounding box center [1034, 491] width 1 height 1
radio input "true"
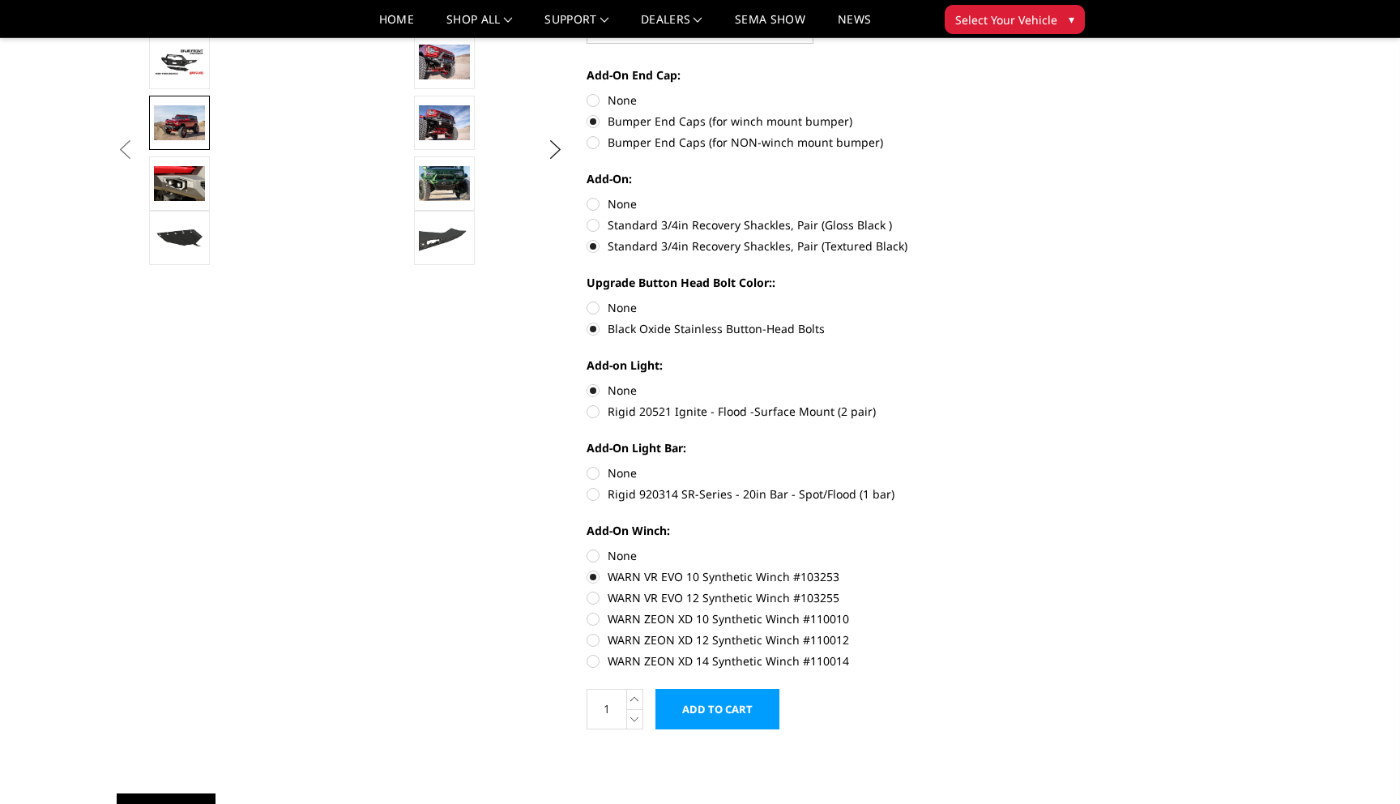
scroll to position [554, 0]
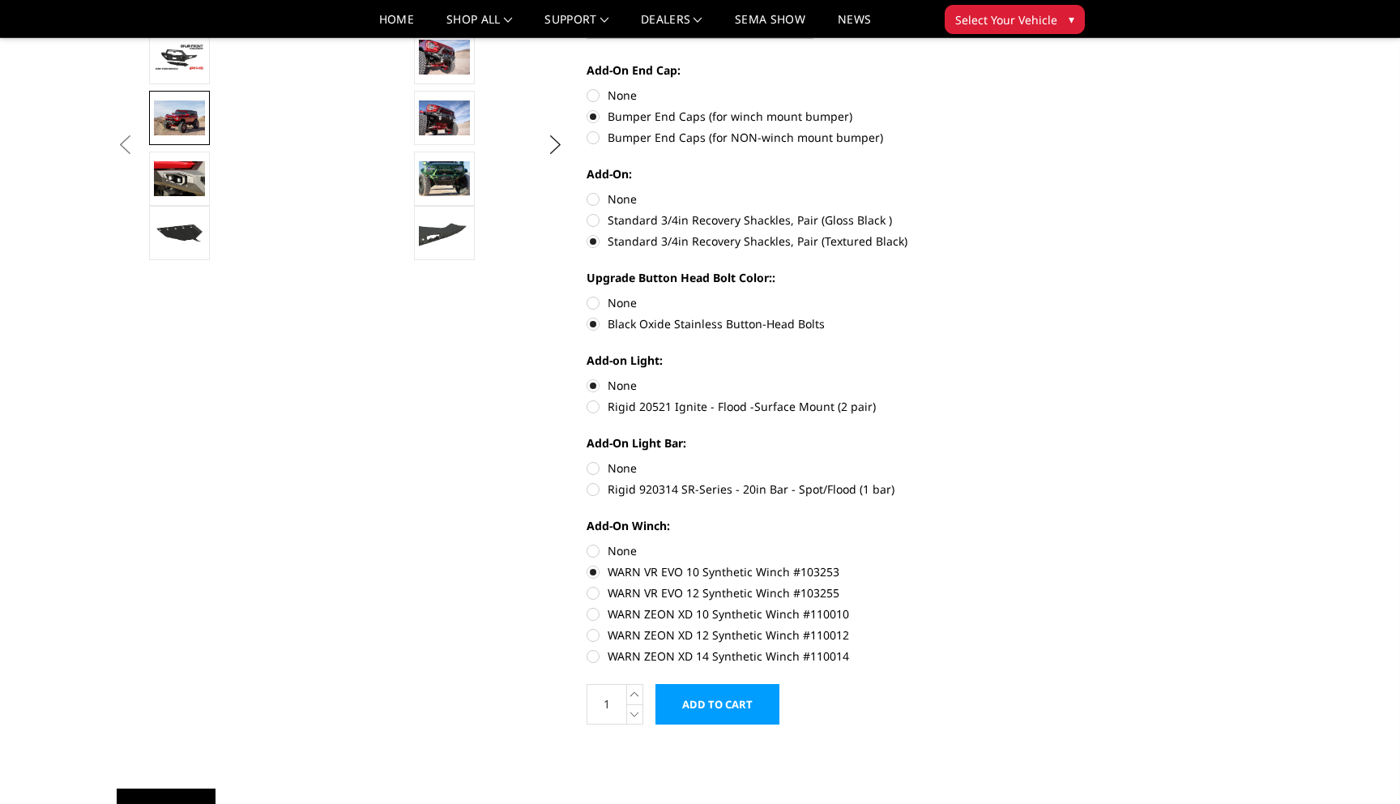
click at [603, 487] on label "Rigid 920314 SR-Series - 20in Bar - Spot/Flood (1 bar)" at bounding box center [810, 488] width 447 height 17
click at [1034, 460] on input "Rigid 920314 SR-Series - 20in Bar - Spot/Flood (1 bar)" at bounding box center [1034, 459] width 1 height 1
radio input "true"
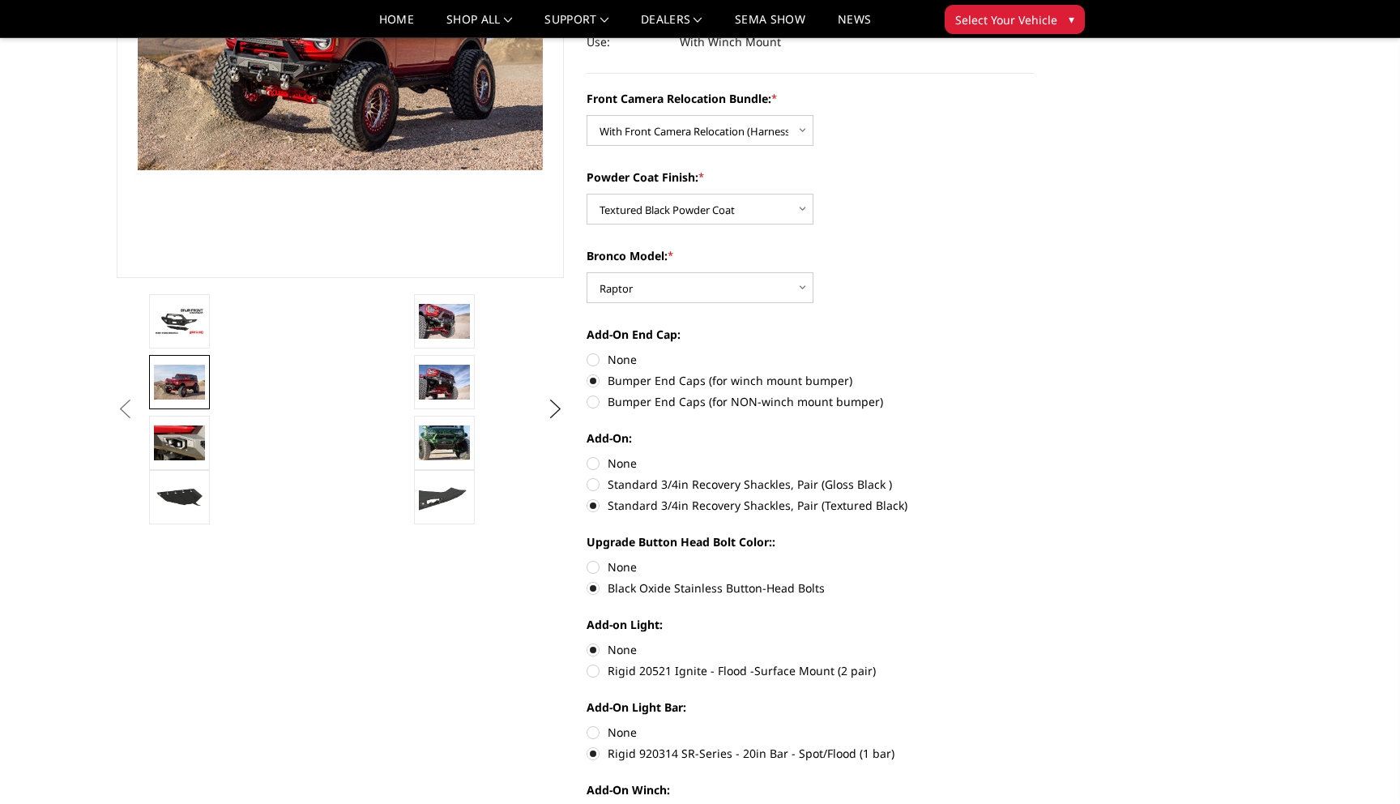
scroll to position [279, 0]
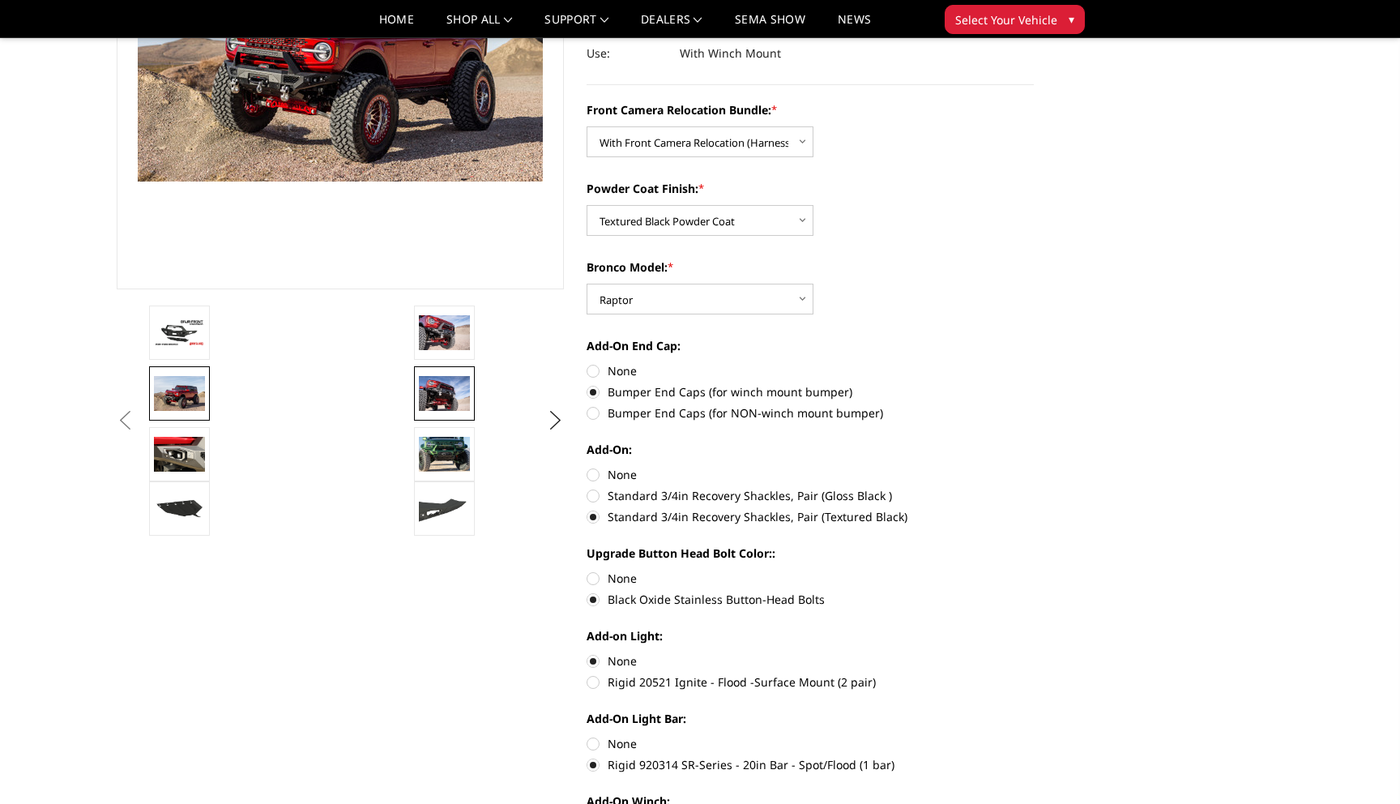
click at [446, 384] on img at bounding box center [444, 393] width 51 height 34
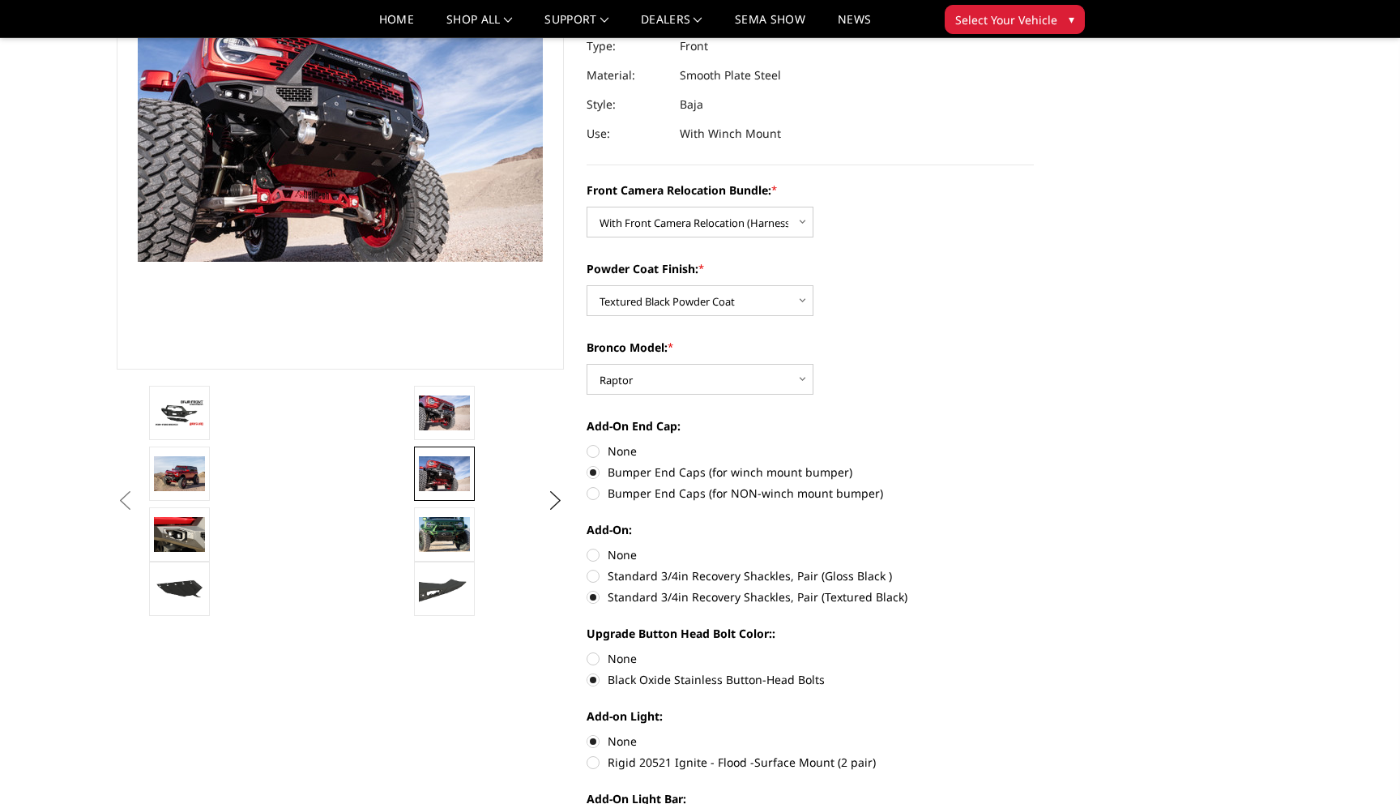
scroll to position [172, 0]
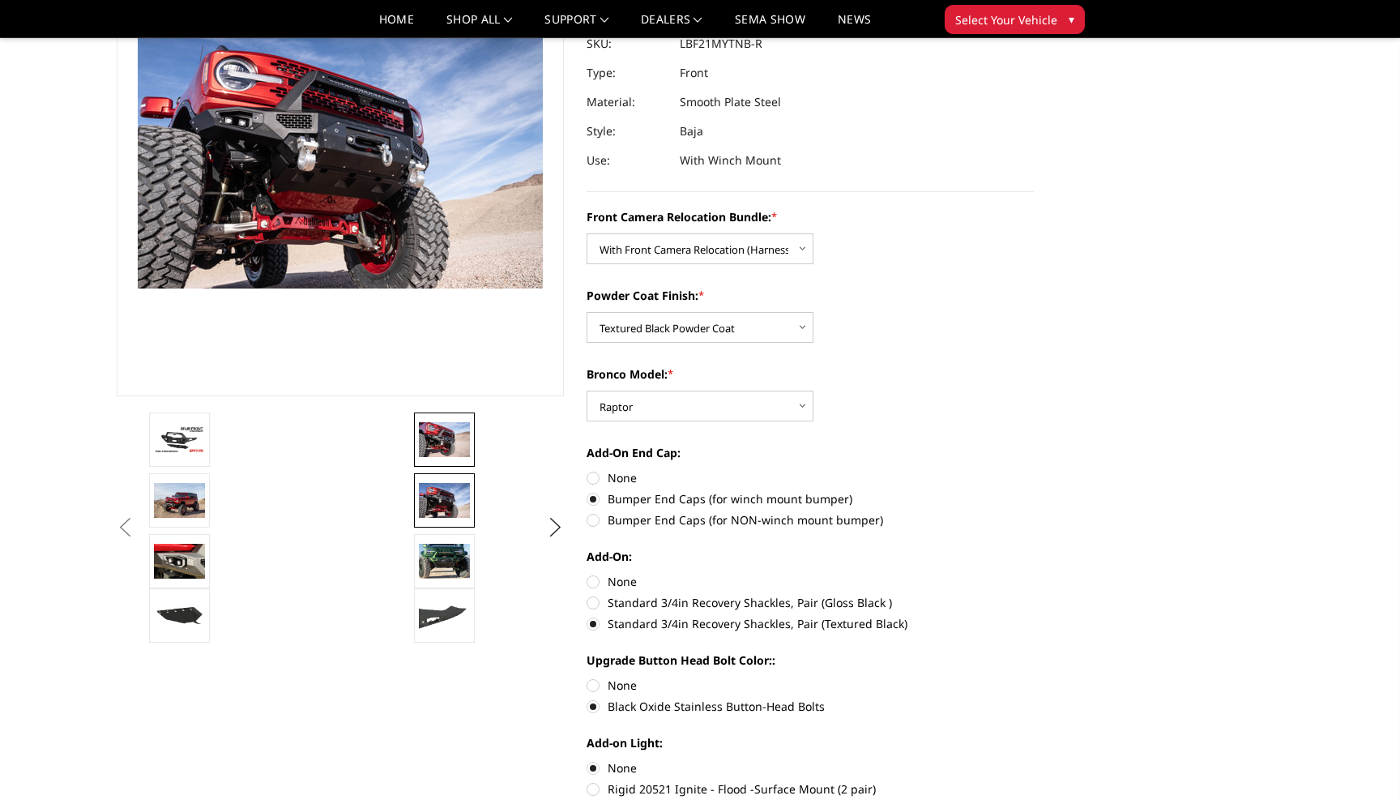
click at [442, 435] on img at bounding box center [444, 439] width 51 height 34
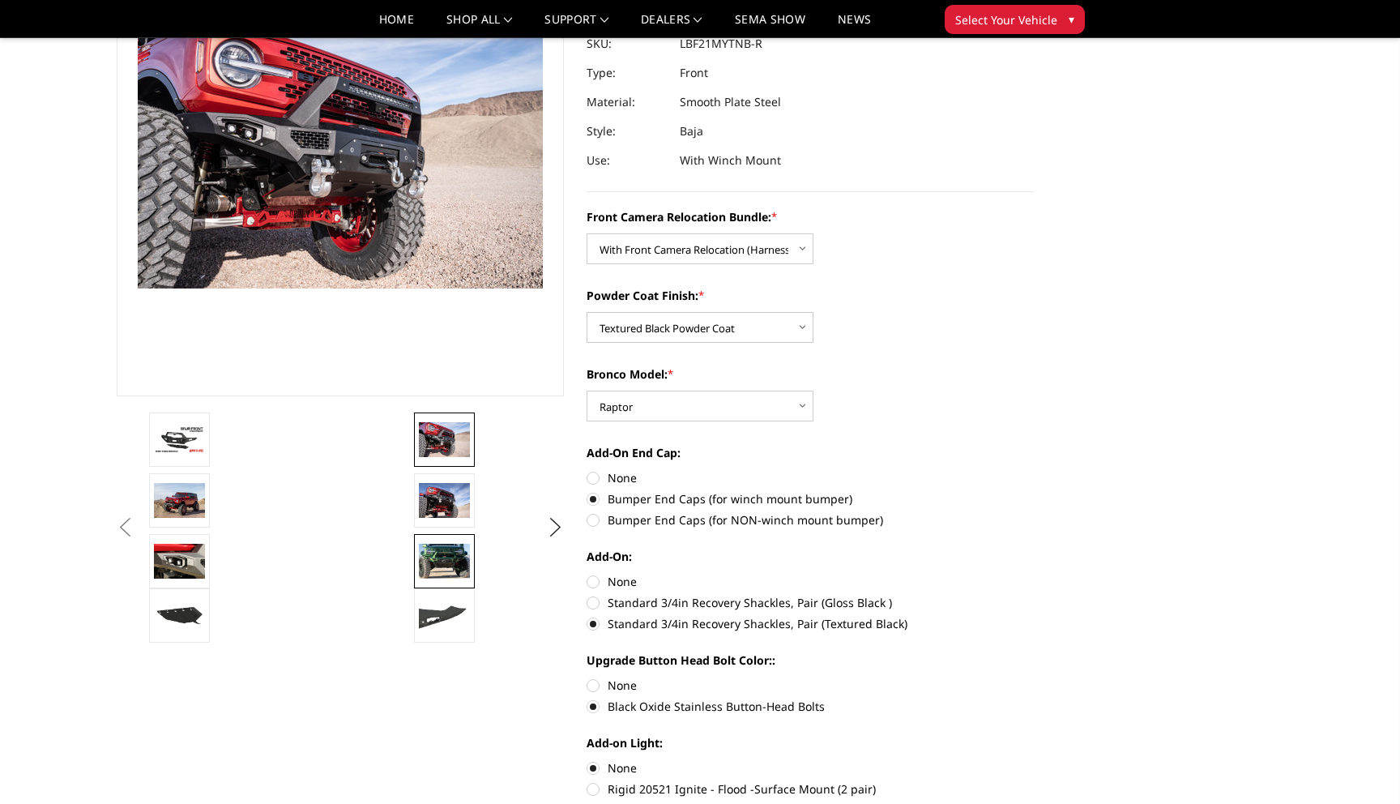
click at [439, 569] on img at bounding box center [444, 561] width 51 height 34
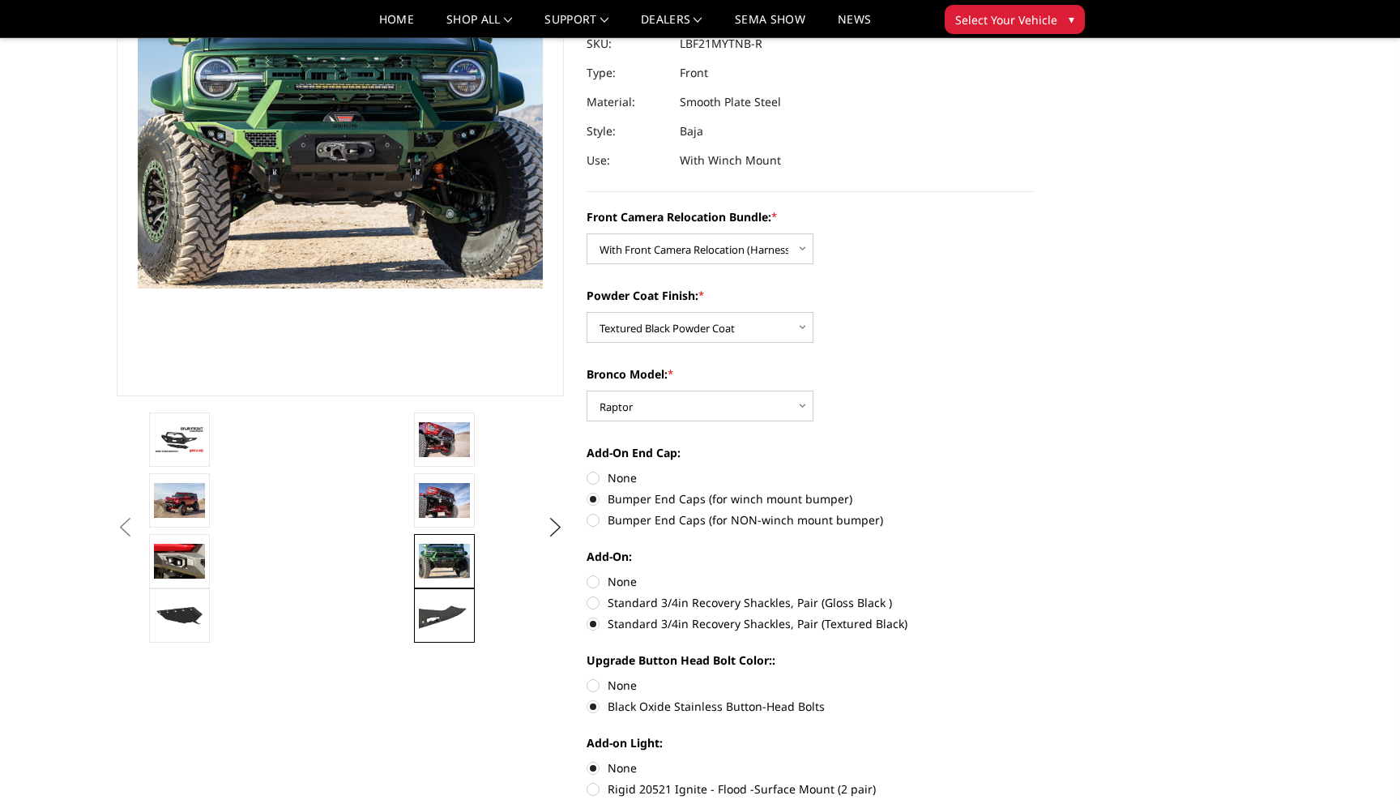
click at [442, 602] on img at bounding box center [444, 615] width 51 height 29
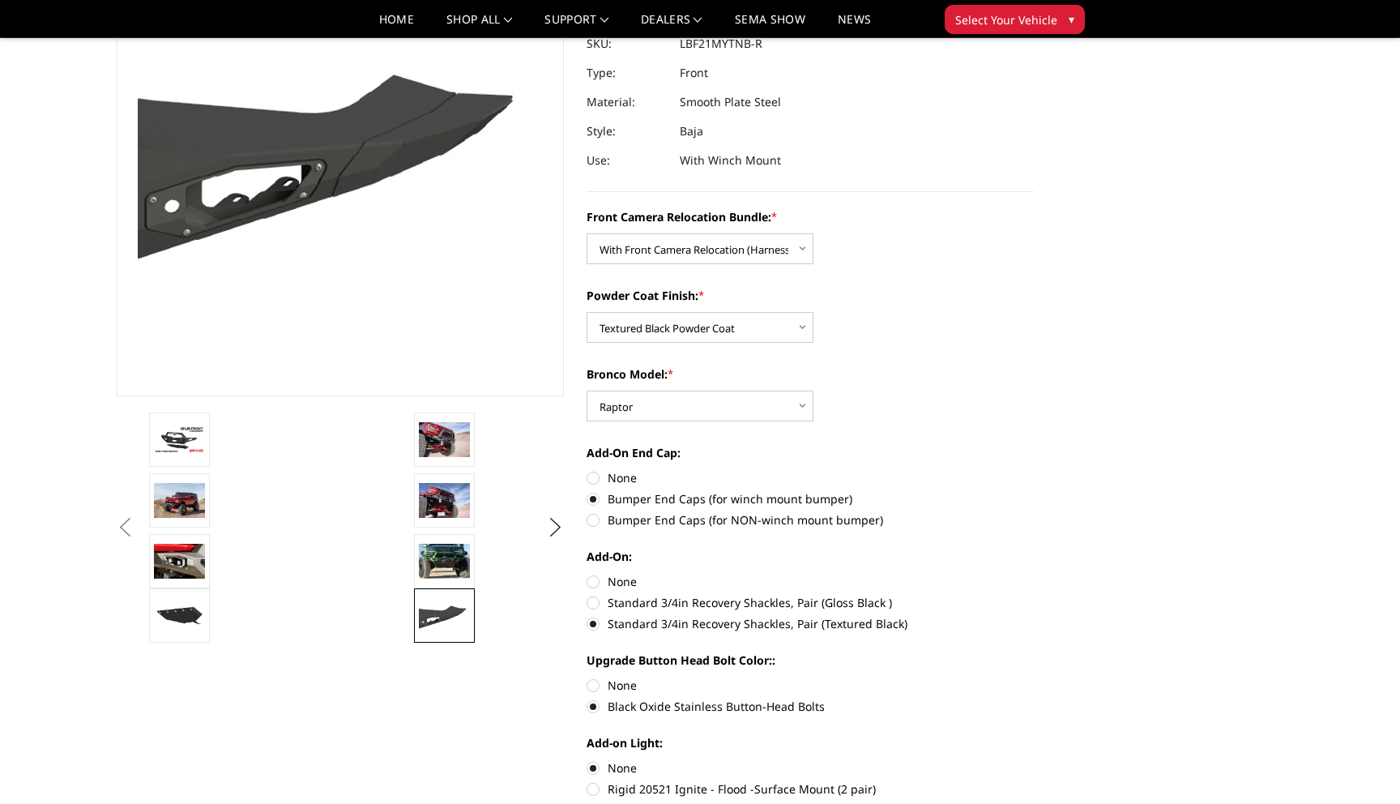
scroll to position [193, 0]
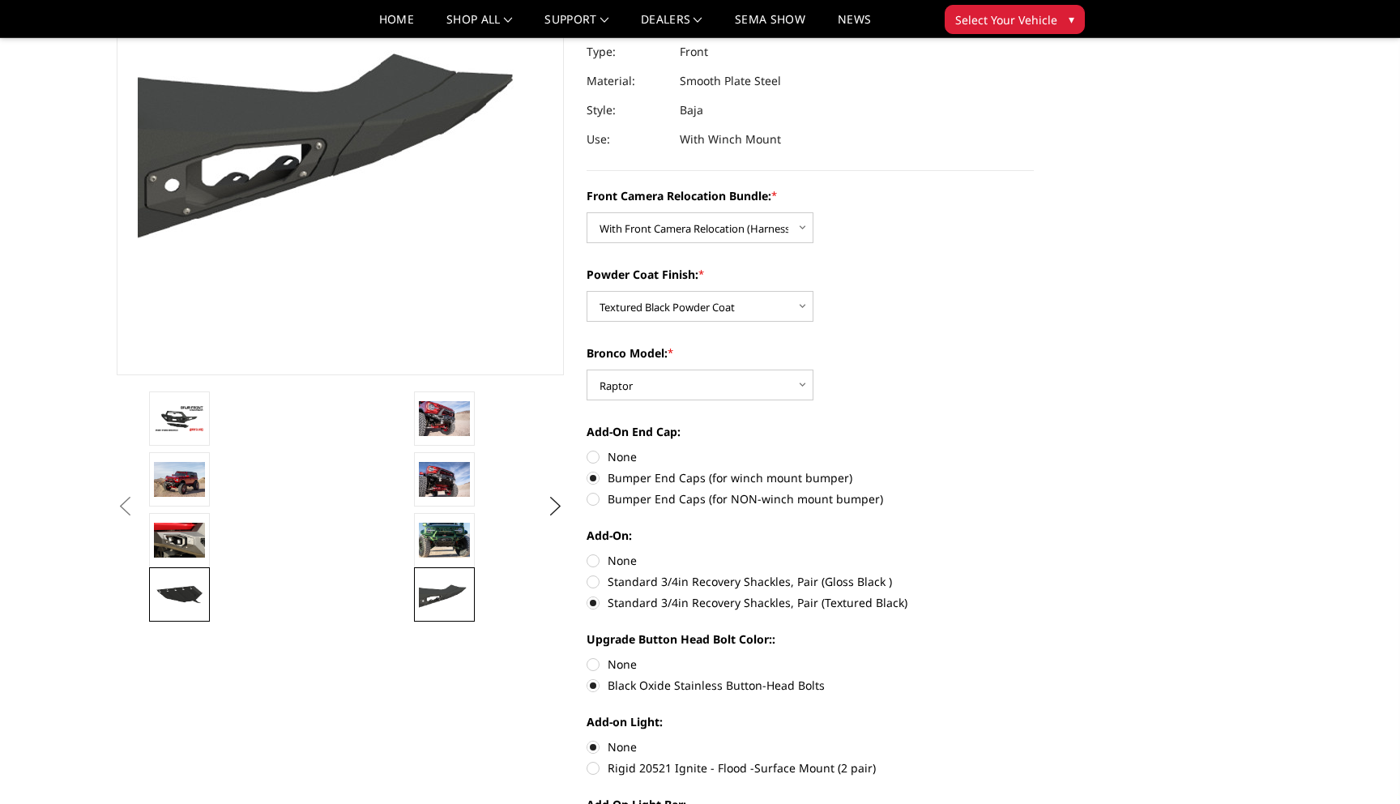
click at [167, 583] on img at bounding box center [179, 594] width 51 height 29
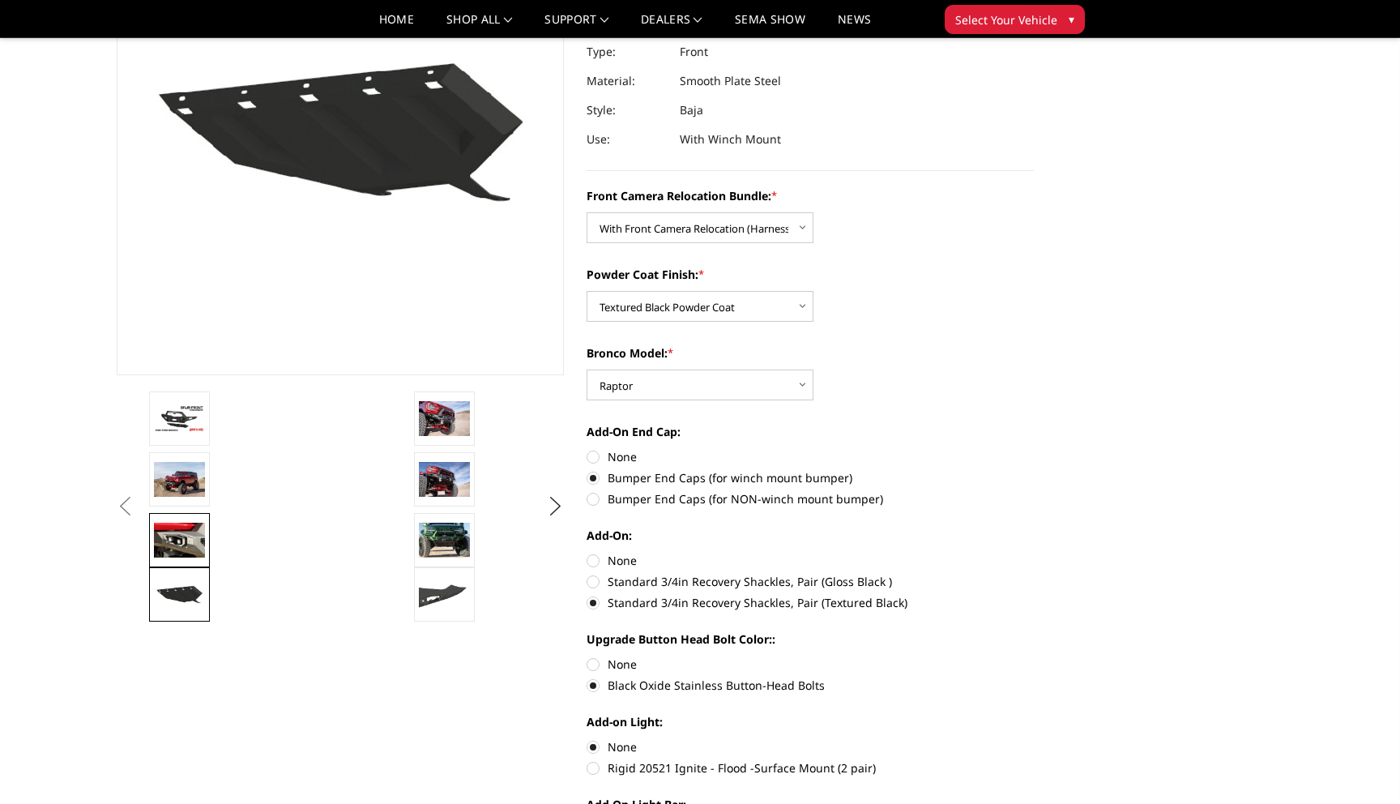
click at [164, 536] on img at bounding box center [179, 540] width 51 height 34
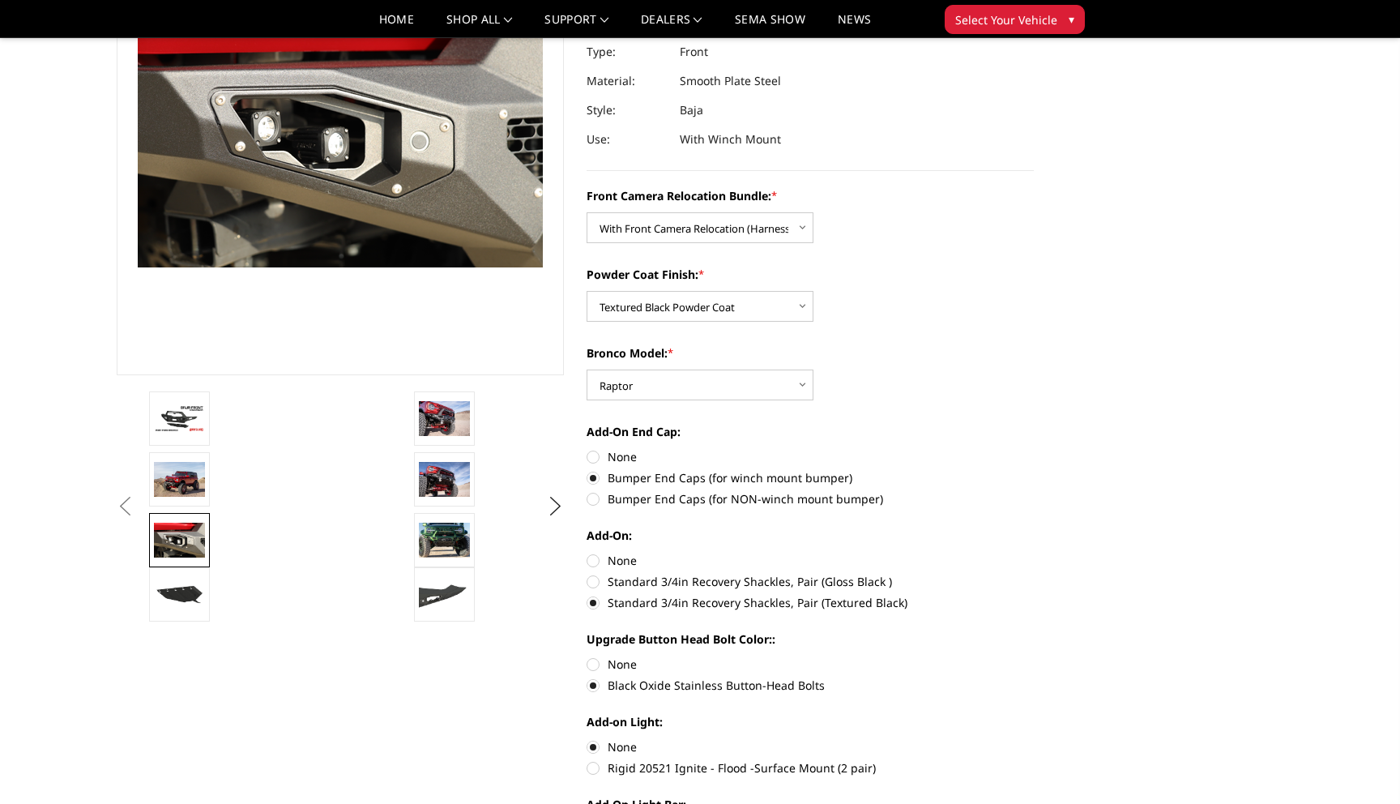
click at [137, 495] on button "Previous" at bounding box center [125, 506] width 24 height 24
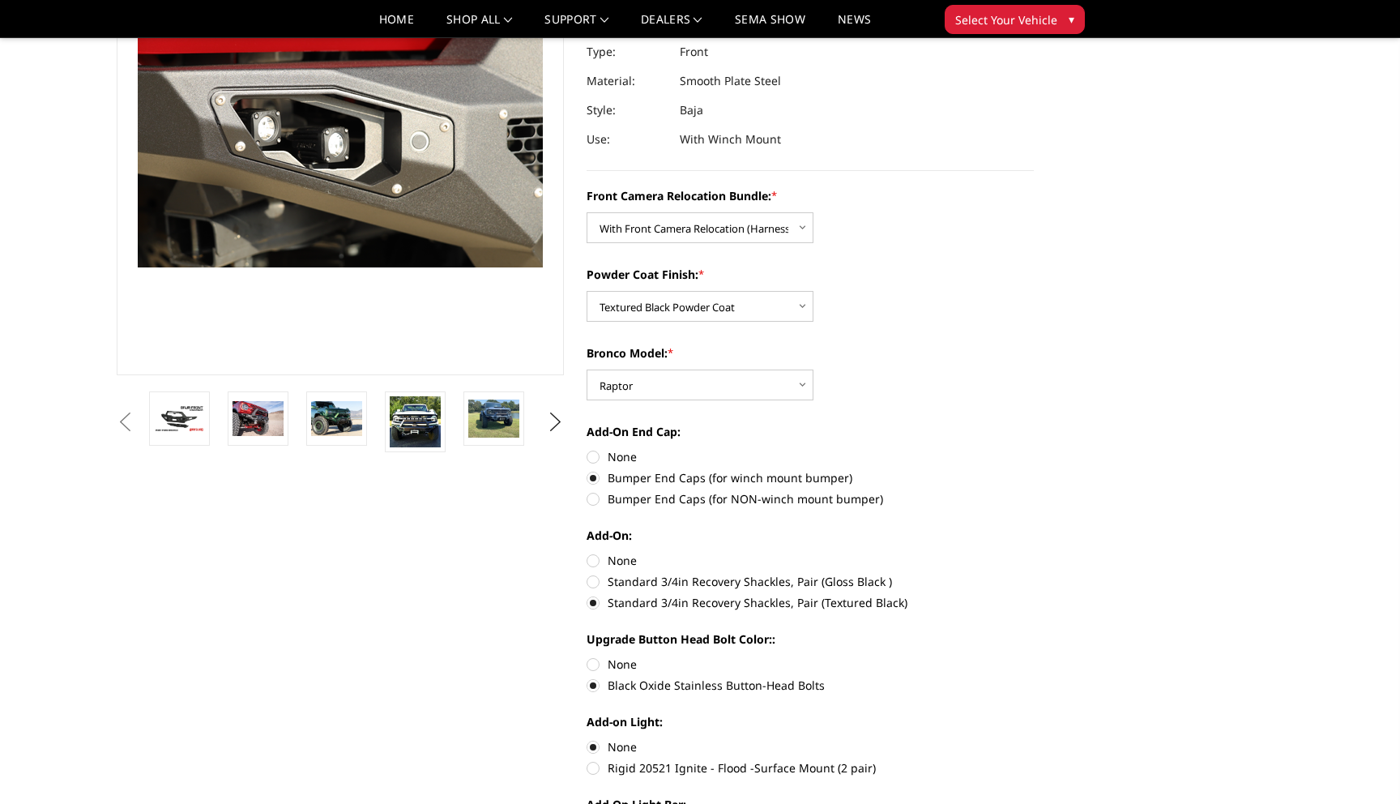
click at [137, 429] on button "Previous" at bounding box center [125, 422] width 24 height 24
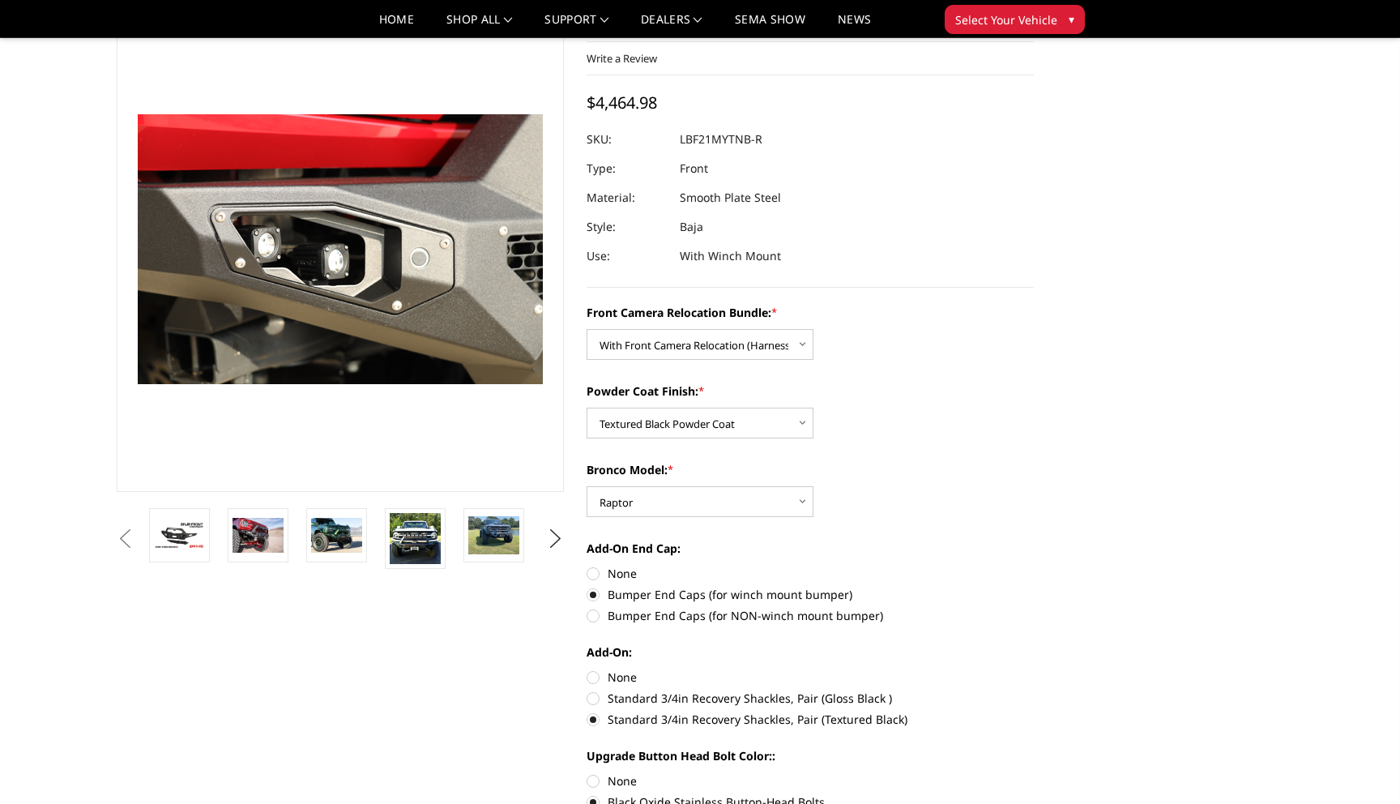
scroll to position [64, 0]
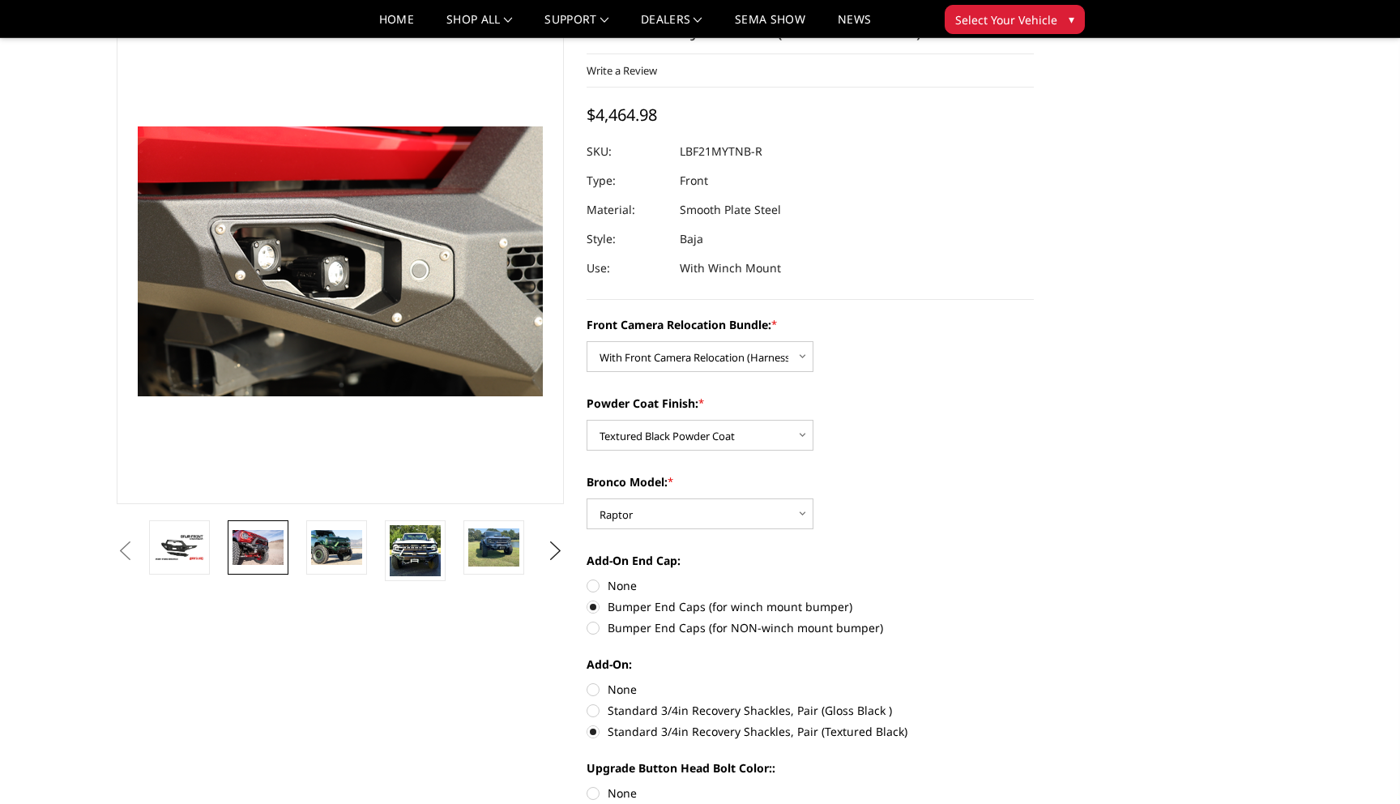
click at [287, 540] on link at bounding box center [258, 547] width 61 height 54
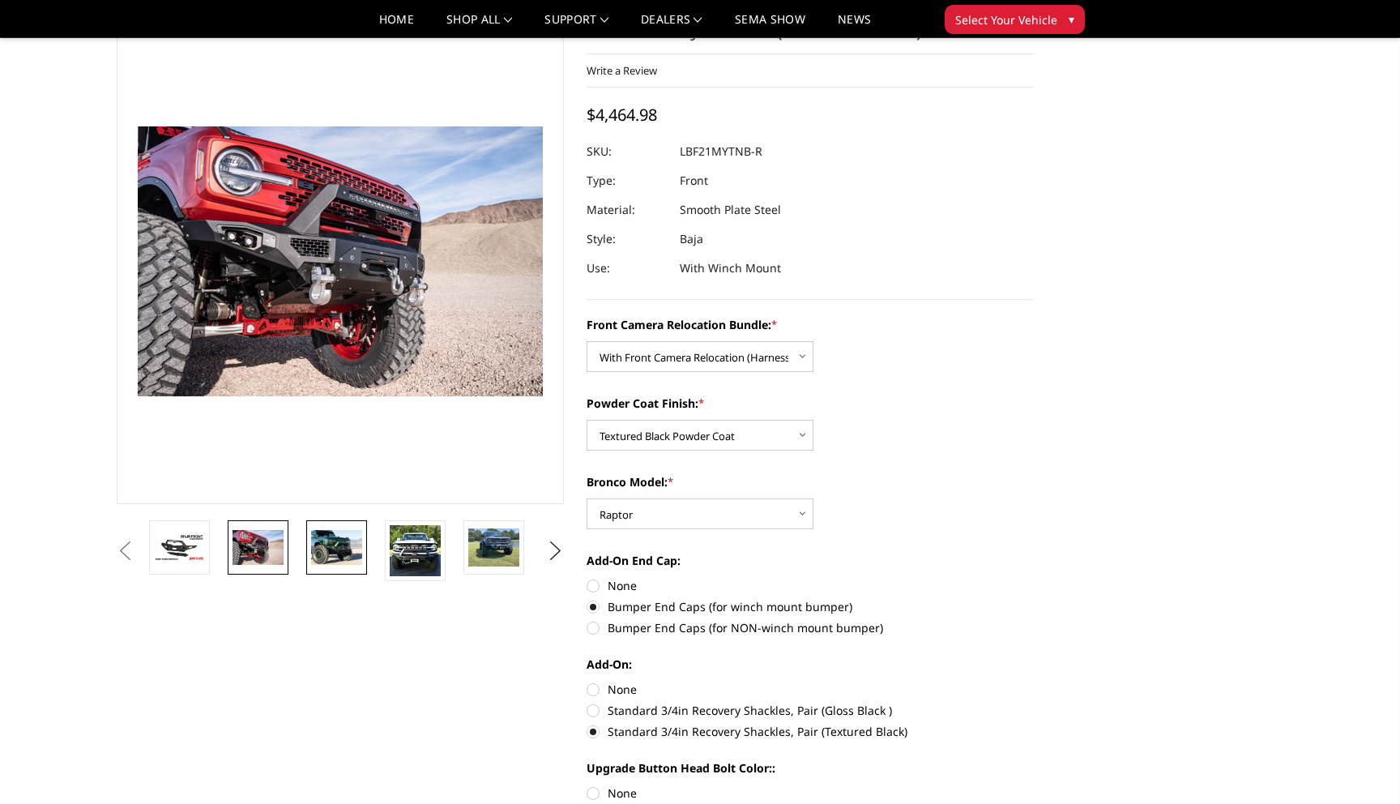
click at [315, 548] on img at bounding box center [336, 547] width 51 height 34
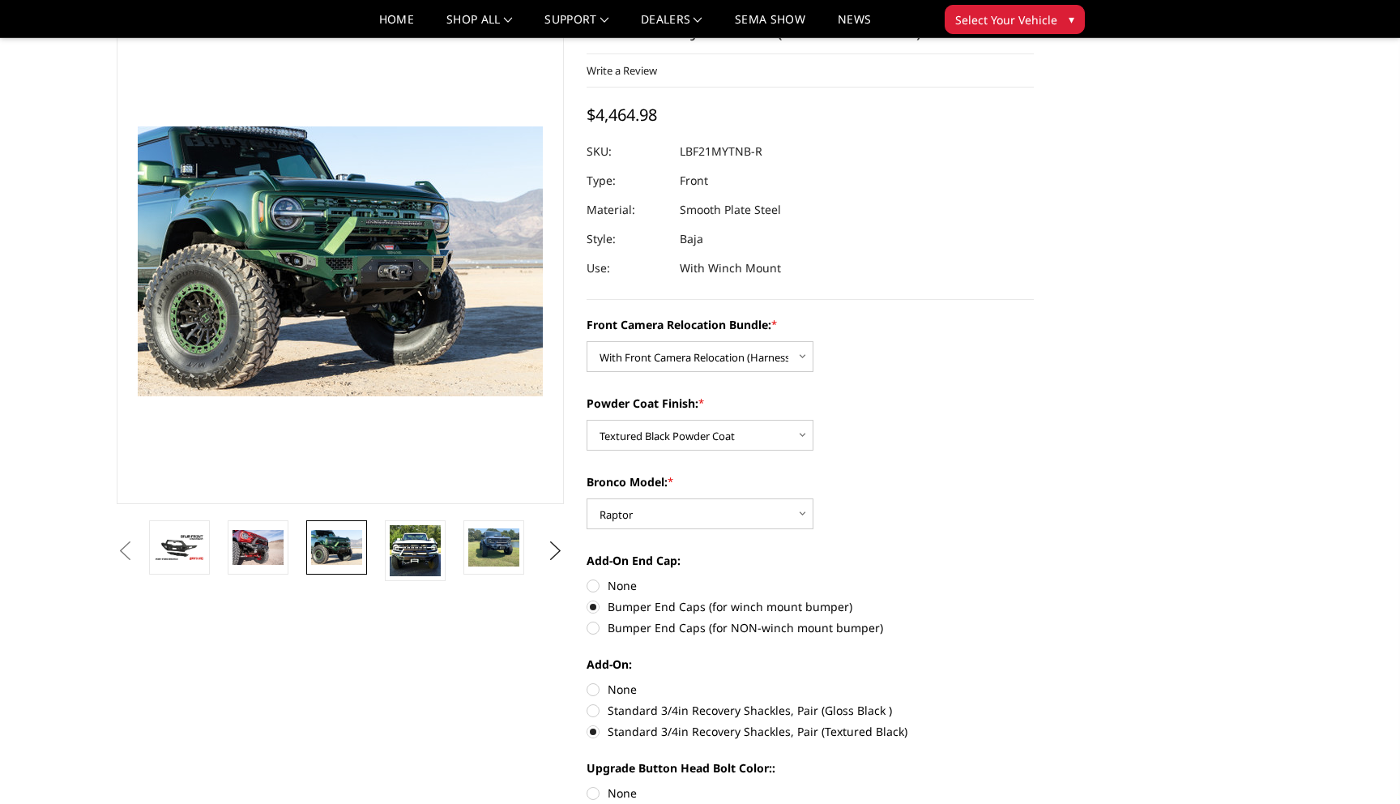
click at [381, 551] on li at bounding box center [420, 550] width 79 height 61
click at [429, 553] on img at bounding box center [415, 550] width 51 height 51
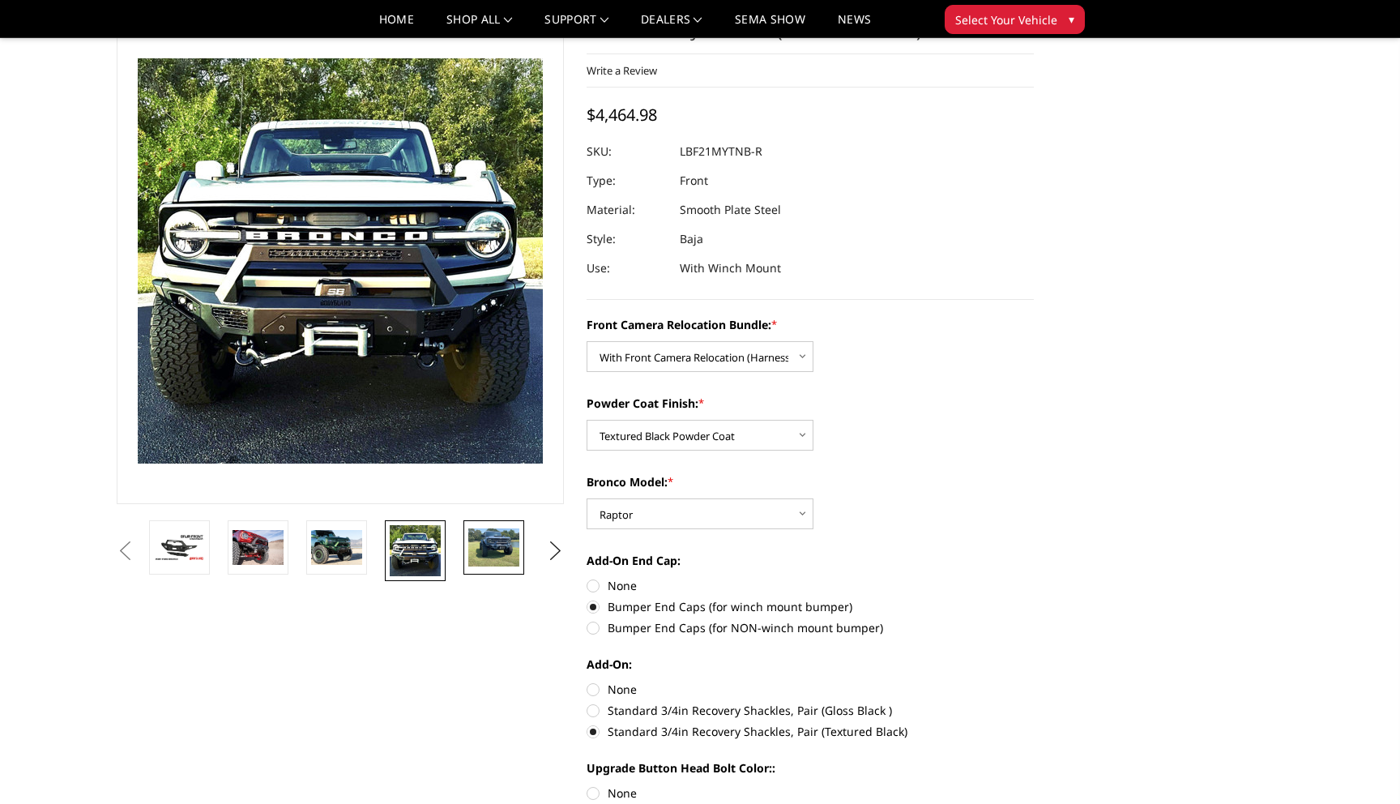
click at [484, 547] on img at bounding box center [493, 547] width 51 height 38
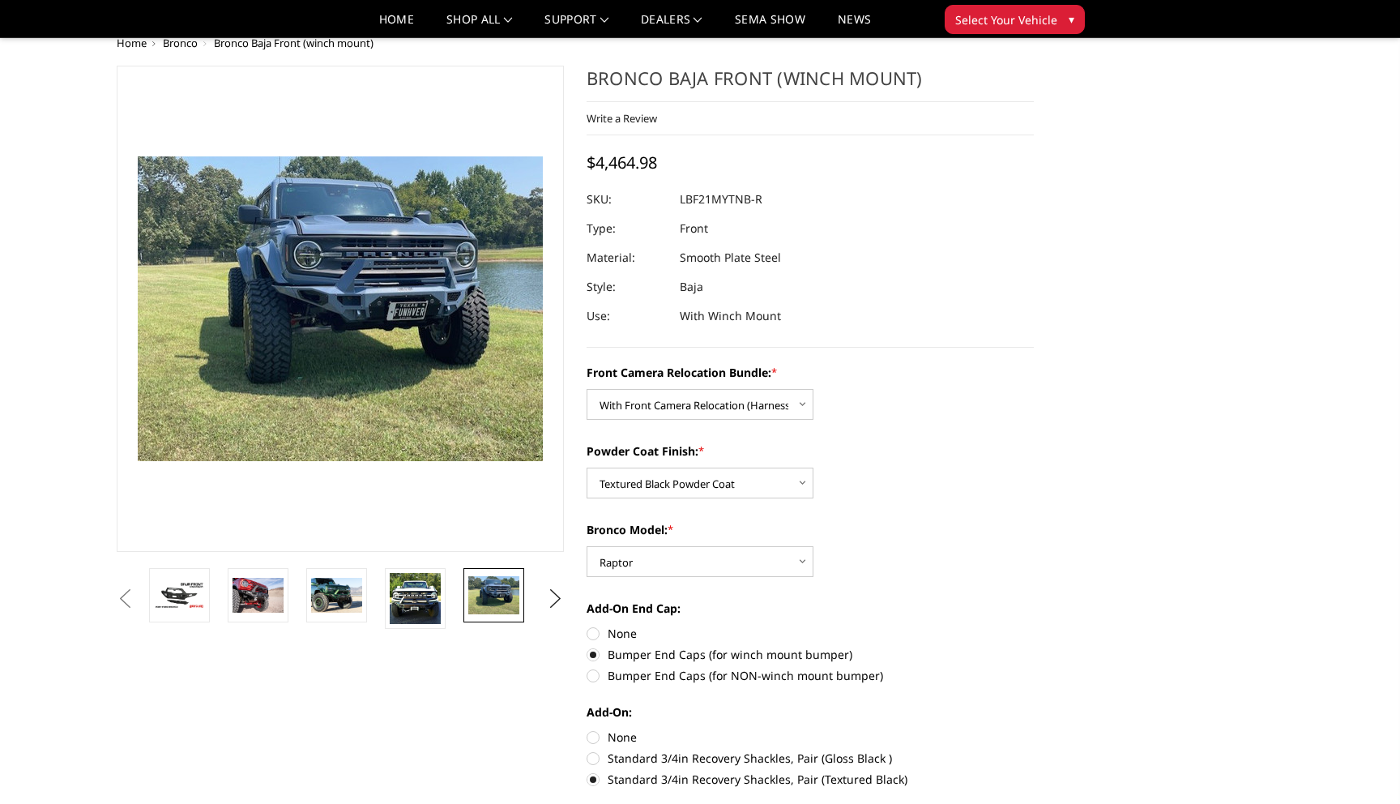
scroll to position [0, 0]
